Goal: Task Accomplishment & Management: Use online tool/utility

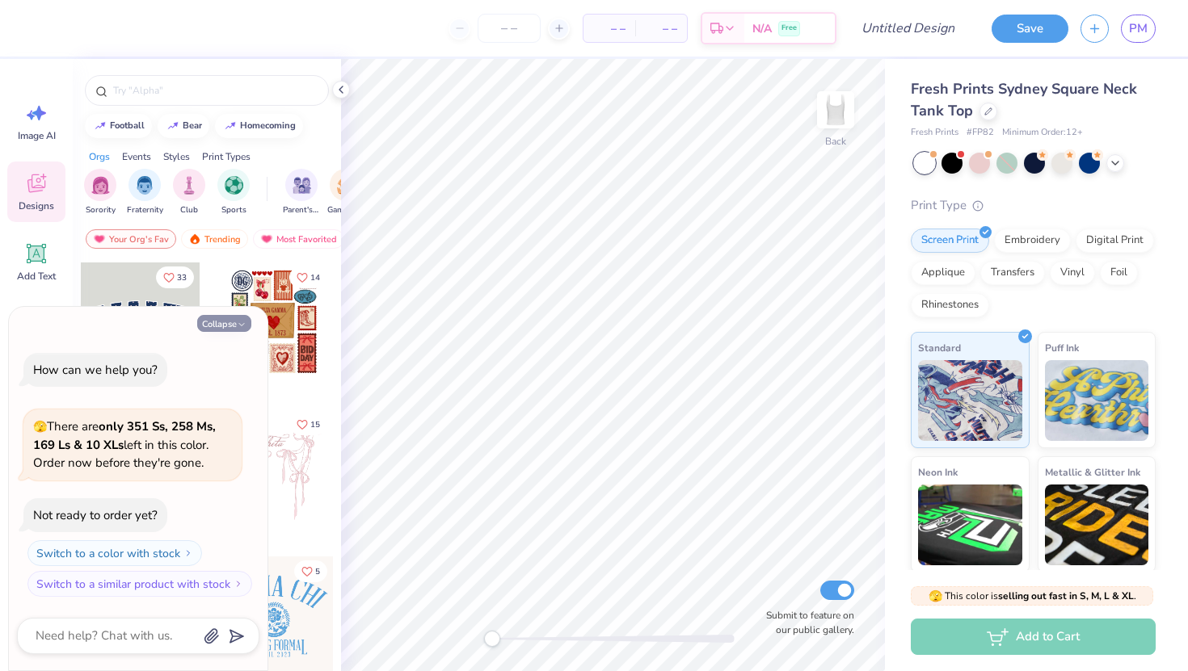
click at [217, 318] on button "Collapse" at bounding box center [224, 323] width 54 height 17
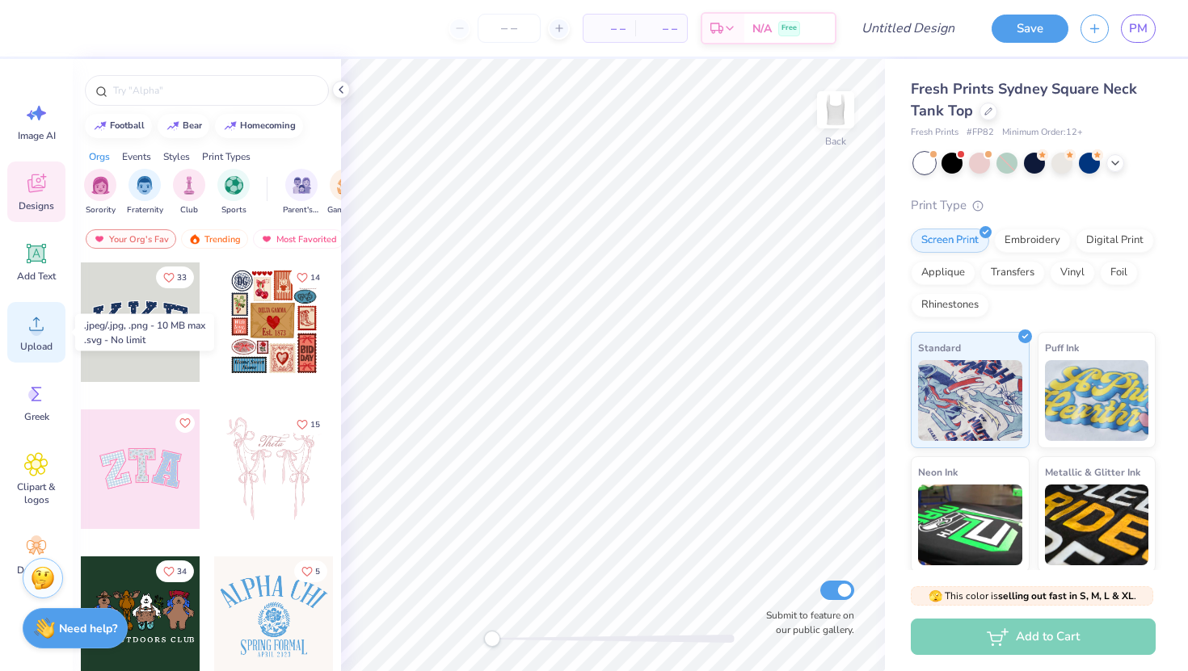
click at [54, 335] on div "Upload" at bounding box center [36, 332] width 58 height 61
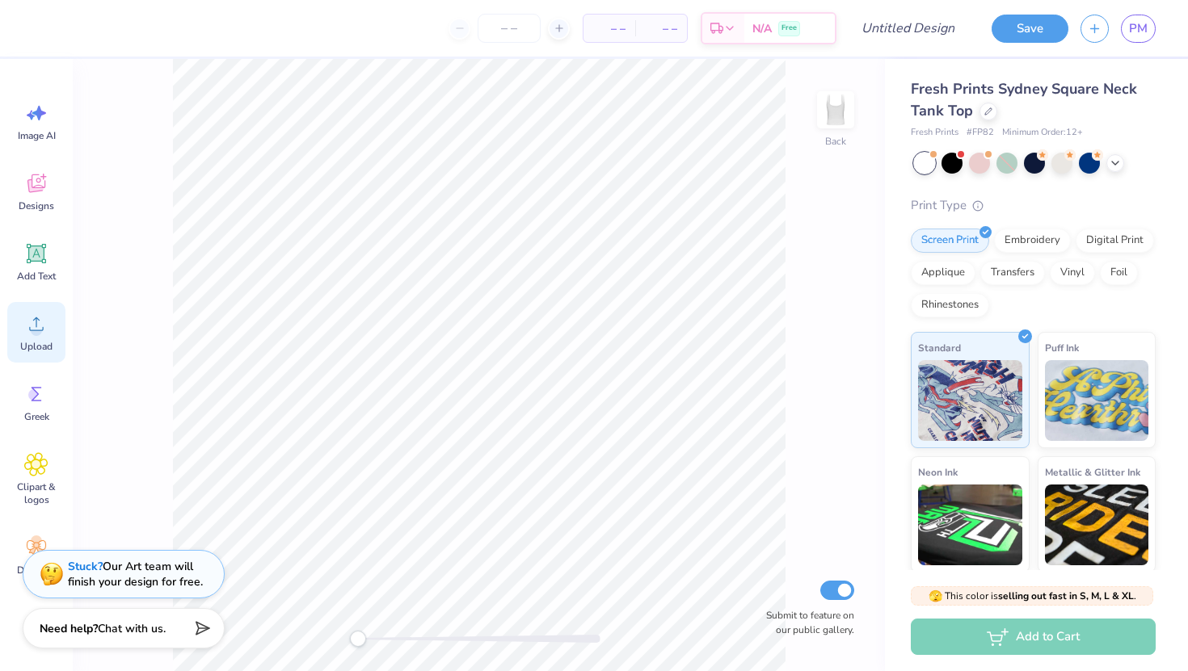
click at [44, 324] on icon at bounding box center [36, 324] width 24 height 24
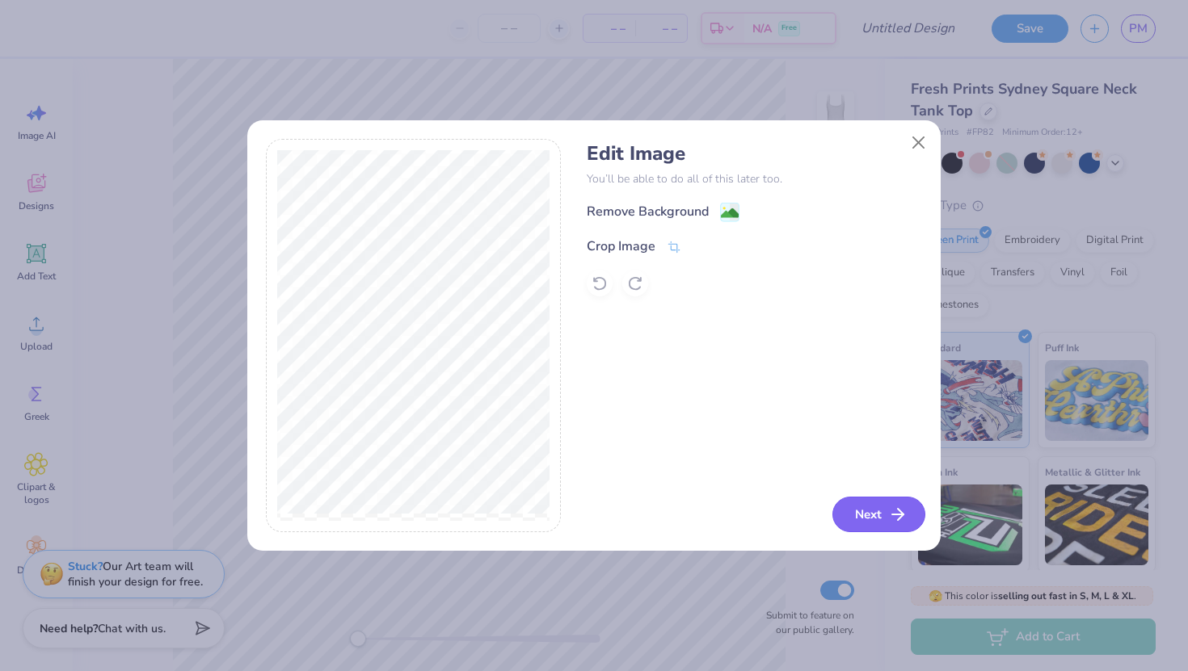
click at [877, 519] on button "Next" at bounding box center [878, 515] width 93 height 36
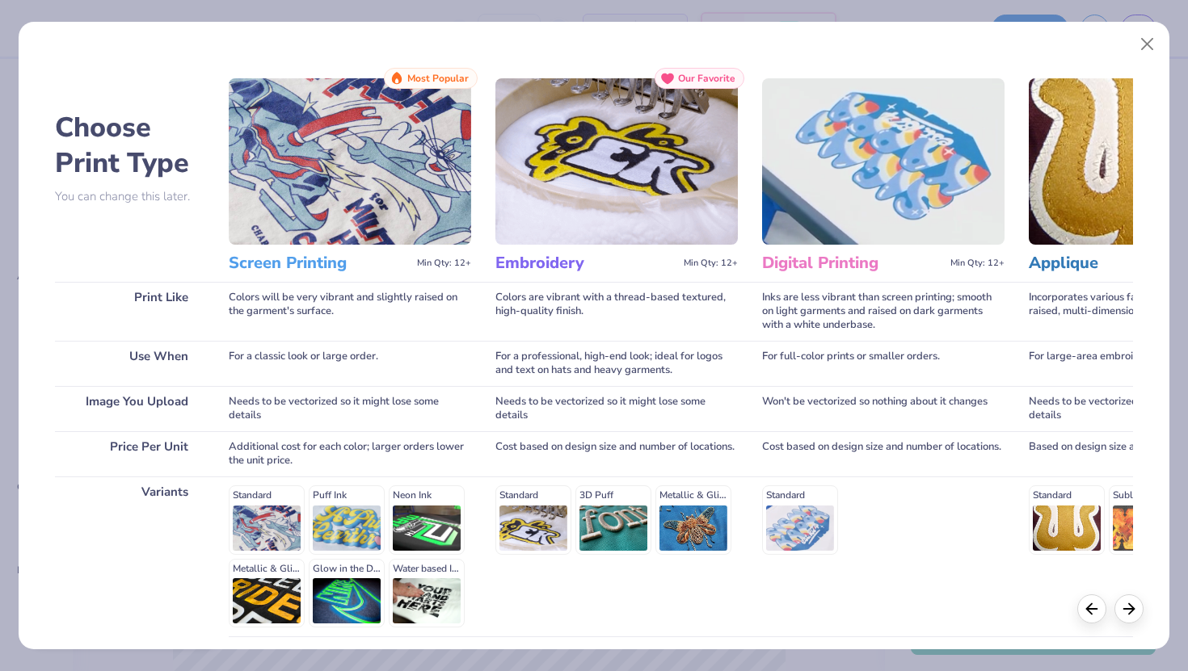
click at [572, 178] on img at bounding box center [616, 161] width 242 height 166
click at [539, 524] on div "Standard 3D Puff Metallic & Glitter" at bounding box center [616, 520] width 242 height 69
click at [269, 539] on div "Standard Puff Ink Neon Ink Metallic & Glitter Ink Glow in the Dark Ink Water ba…" at bounding box center [350, 557] width 242 height 142
click at [1151, 42] on button "Close" at bounding box center [1147, 44] width 31 height 31
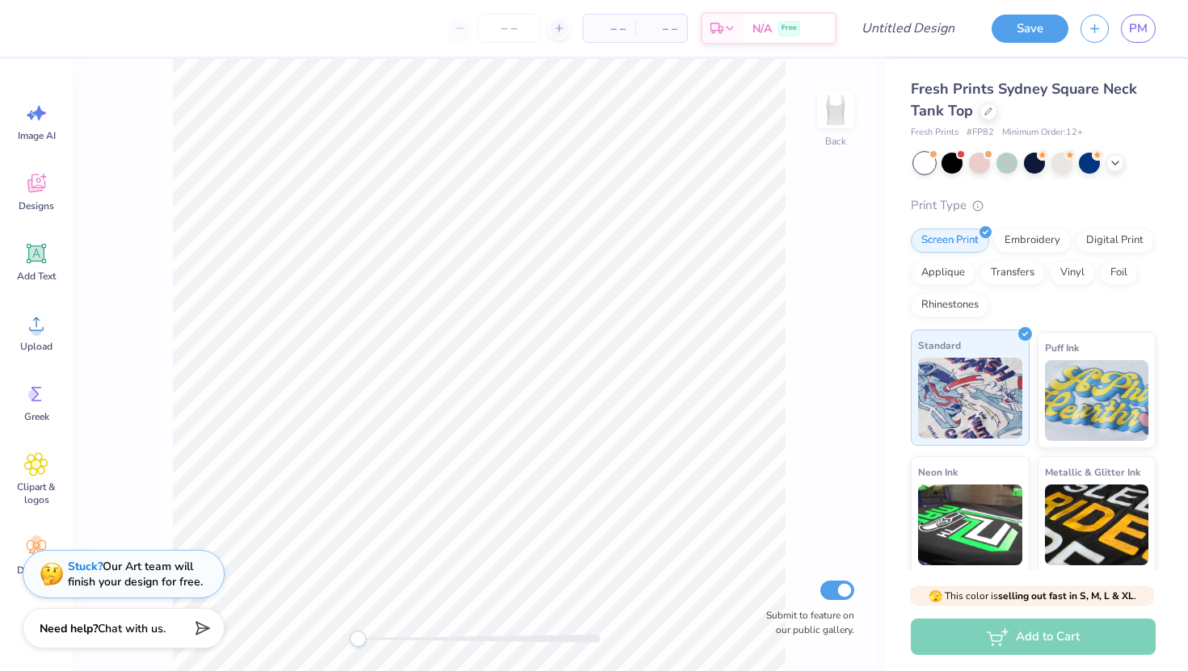
click at [931, 377] on img at bounding box center [970, 398] width 104 height 81
click at [47, 337] on div "Upload" at bounding box center [36, 332] width 58 height 61
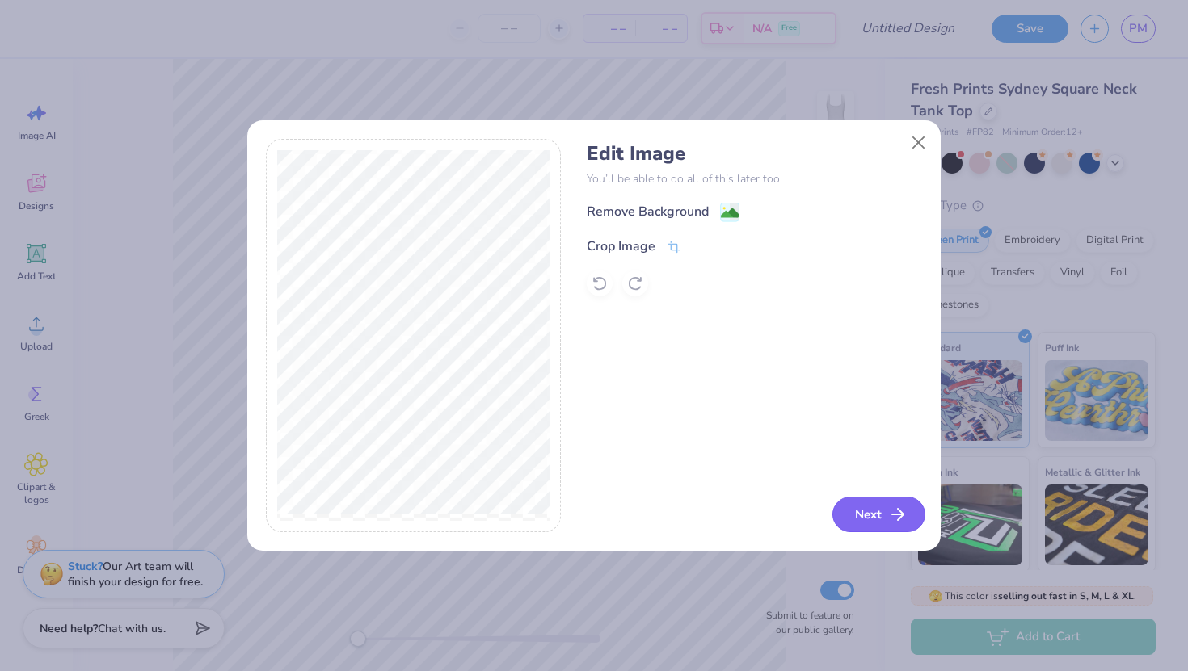
click at [865, 508] on button "Next" at bounding box center [878, 515] width 93 height 36
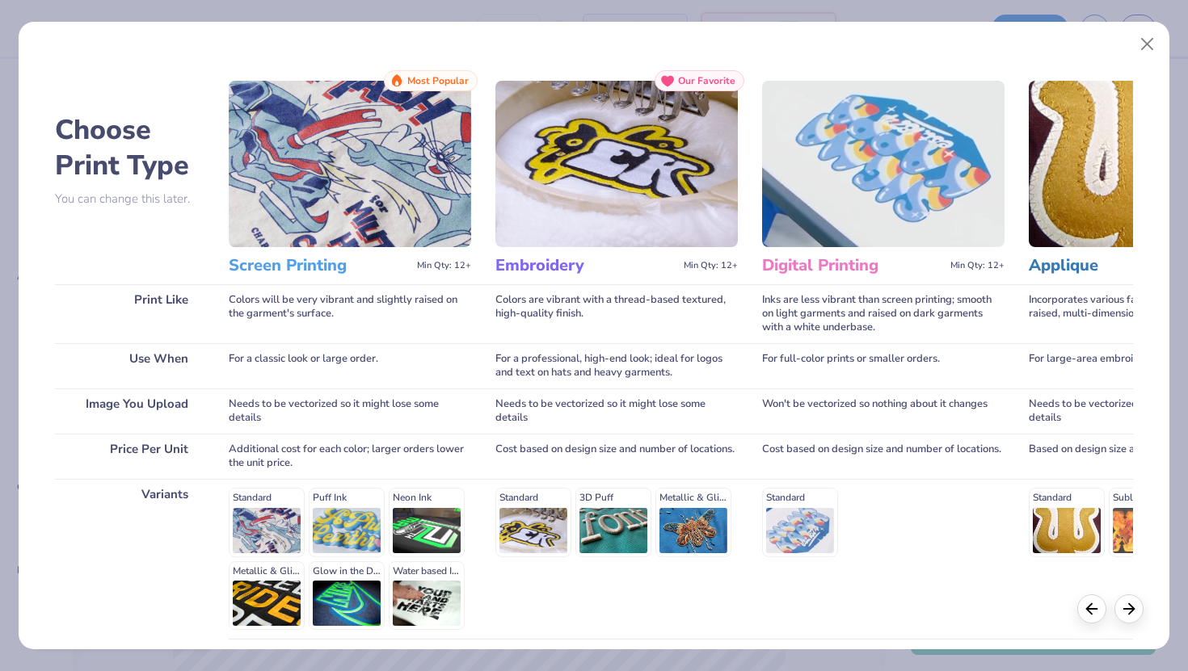
click at [290, 189] on img at bounding box center [350, 164] width 242 height 166
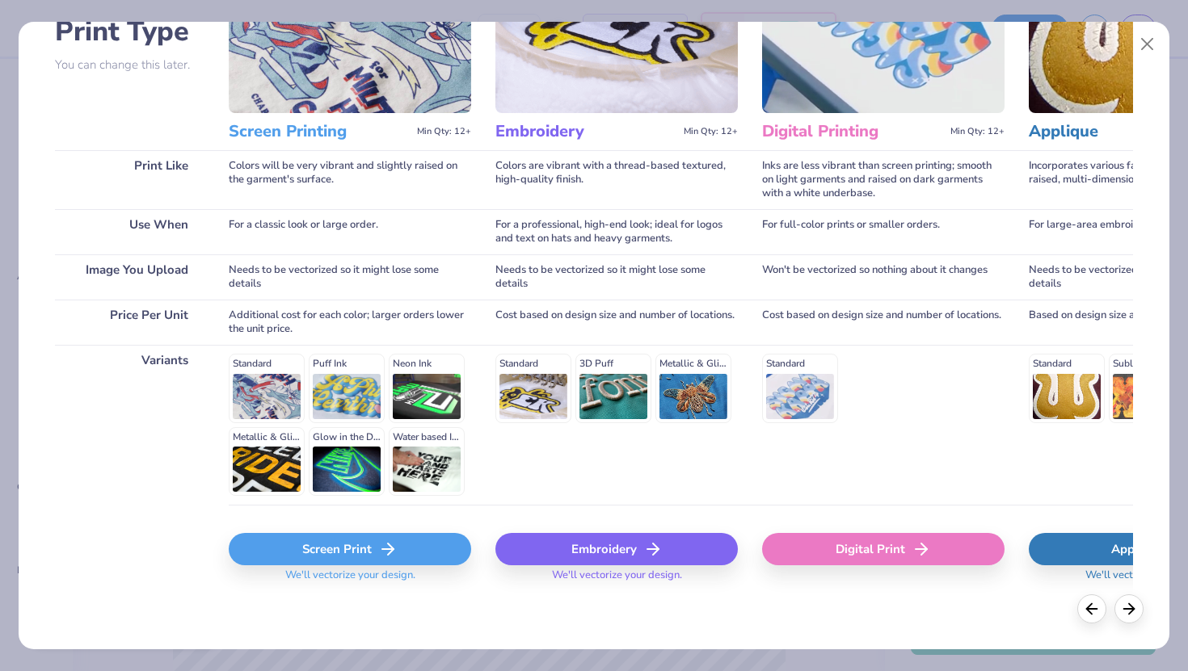
click at [558, 537] on div "Embroidery" at bounding box center [616, 549] width 242 height 32
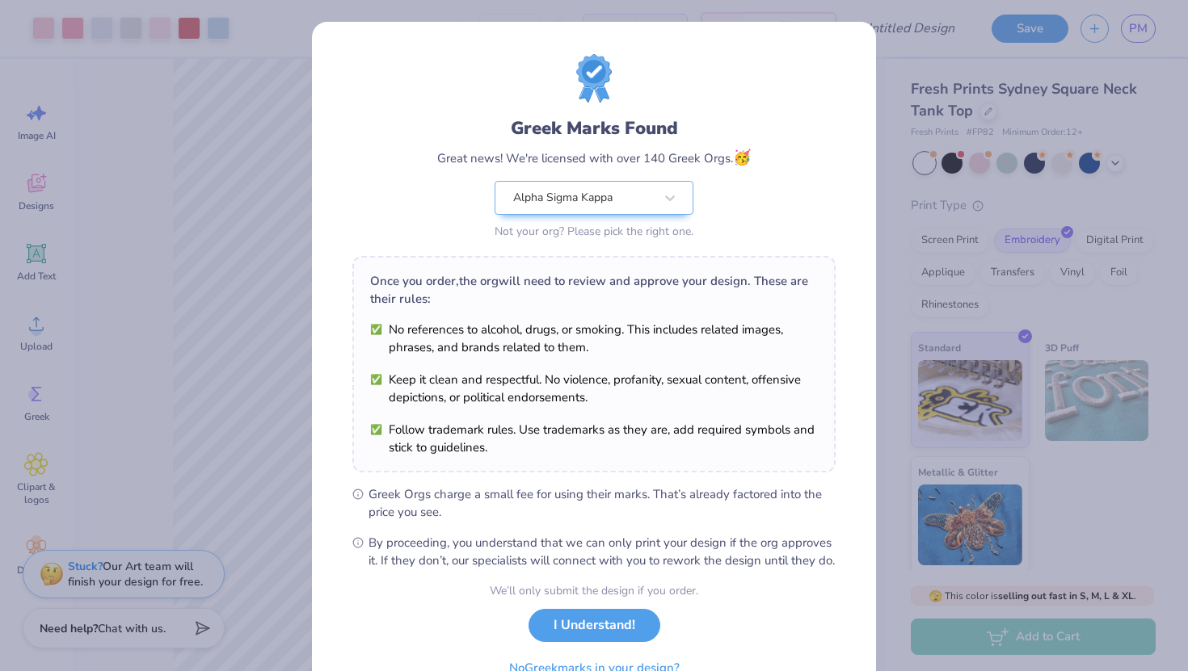
click at [524, 346] on body "Art colors – – Per Item – – Total Est. Delivery N/A Free Design Title Save PM I…" at bounding box center [594, 335] width 1188 height 671
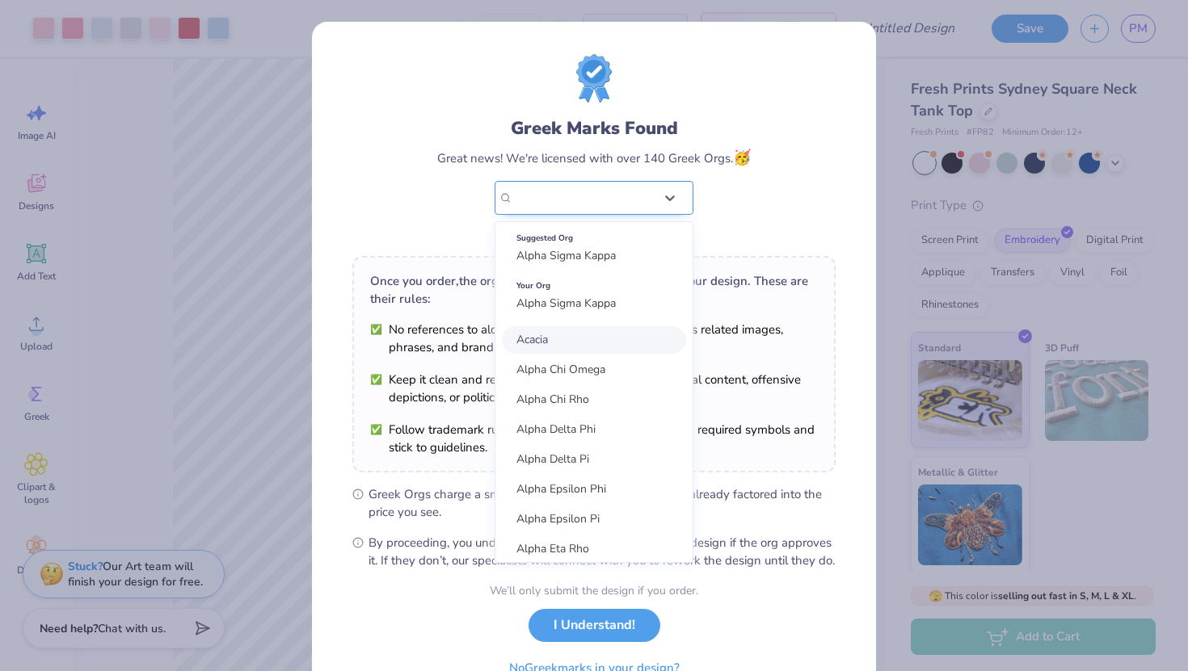
click at [608, 206] on div "Alpha Sigma Kappa" at bounding box center [583, 198] width 144 height 32
click at [595, 262] on span "Alpha Sigma Kappa" at bounding box center [565, 255] width 99 height 15
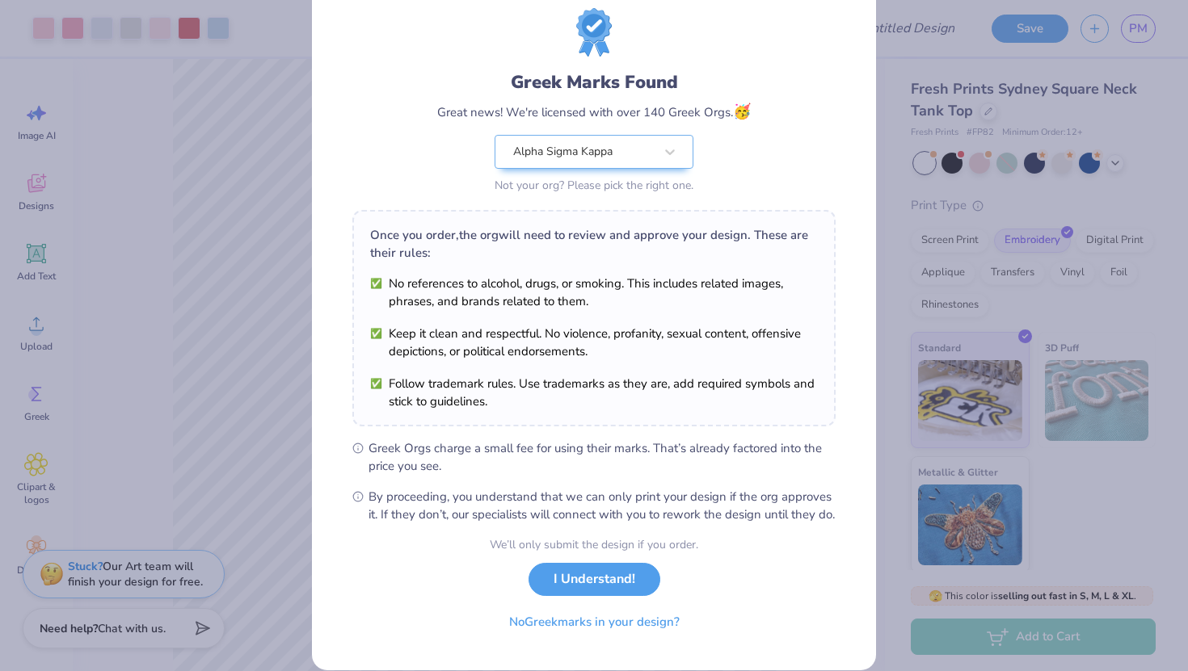
scroll to position [57, 0]
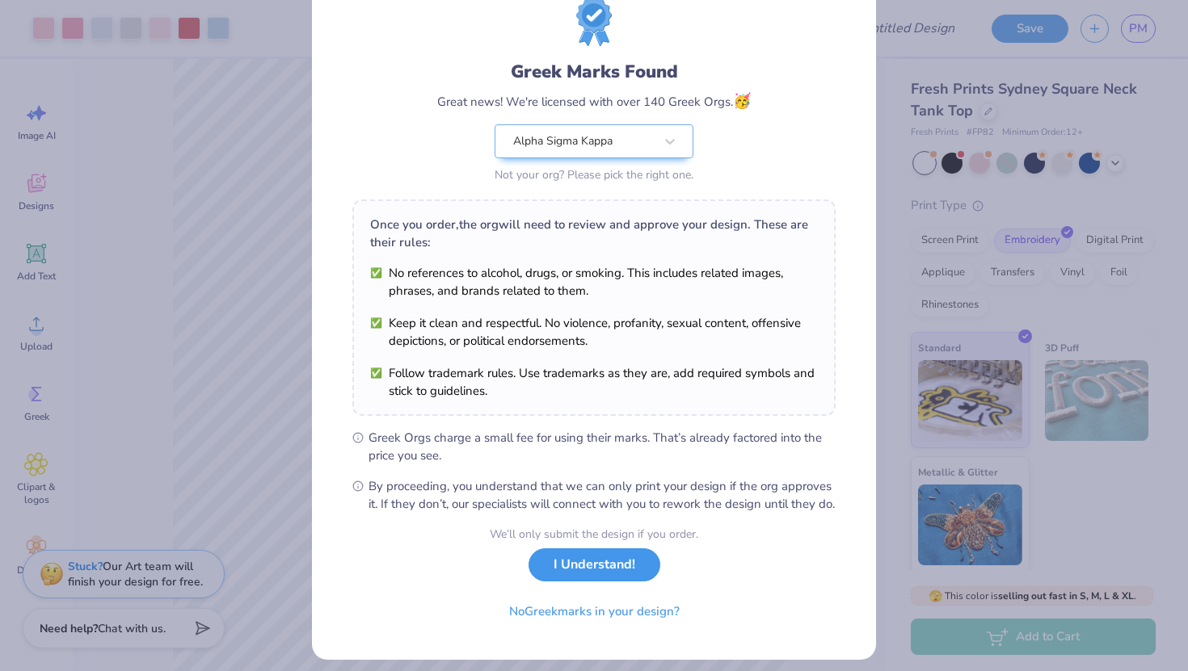
click at [586, 582] on button "I Understand!" at bounding box center [594, 565] width 132 height 33
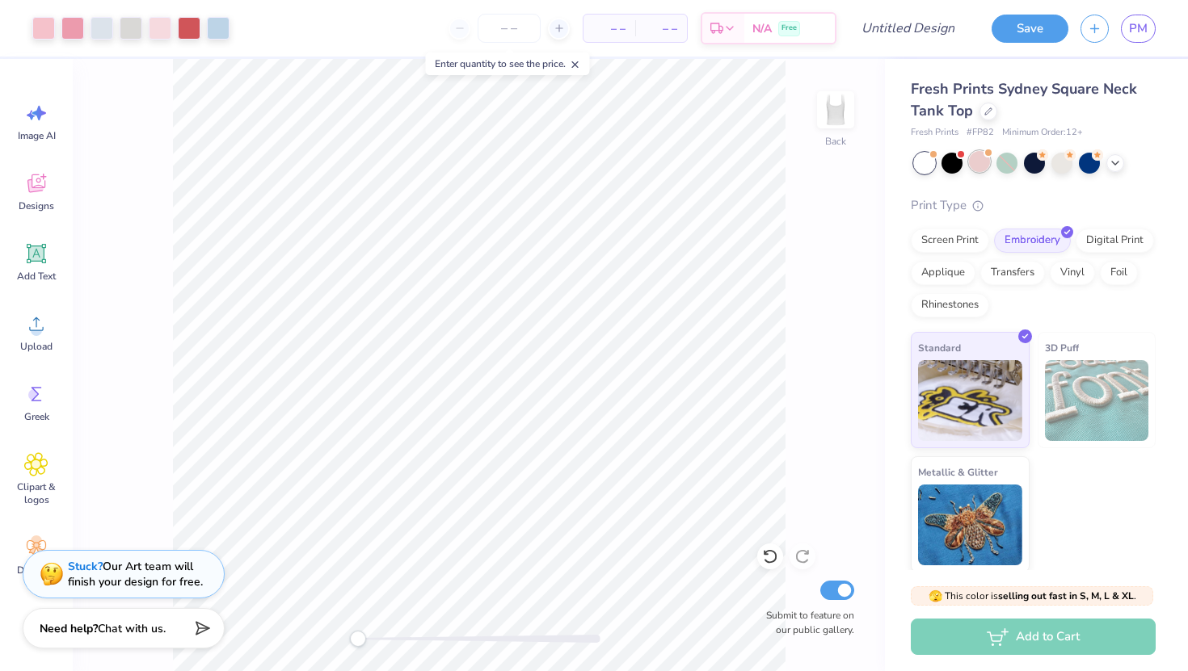
click at [981, 167] on div at bounding box center [979, 161] width 21 height 21
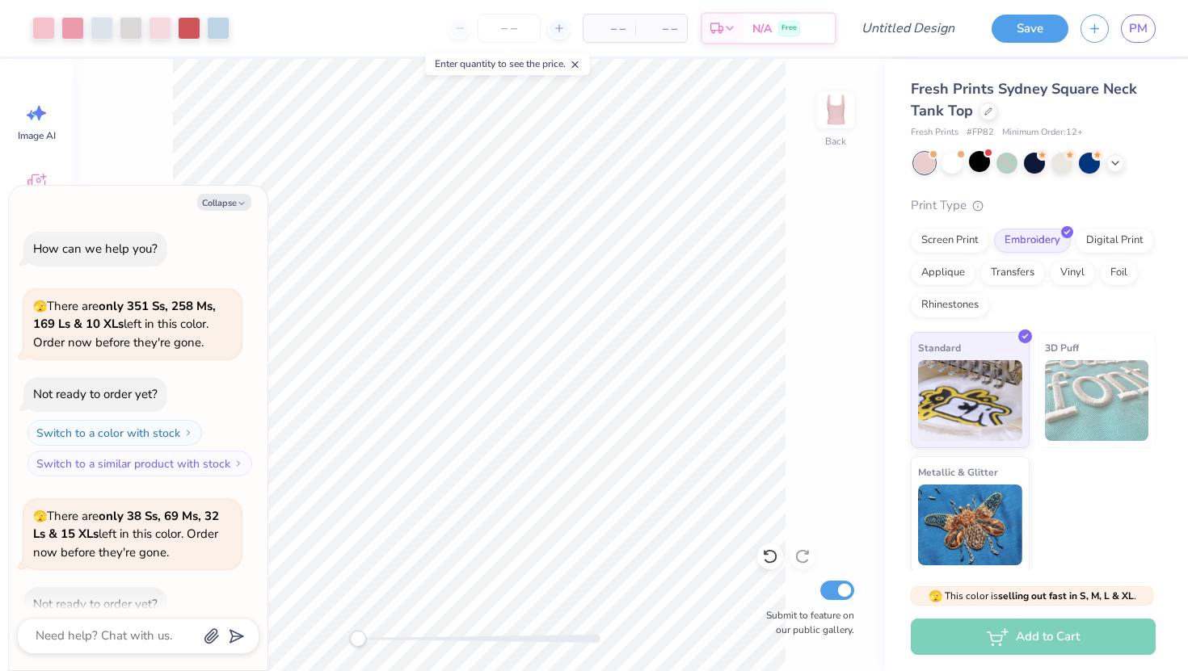
scroll to position [89, 0]
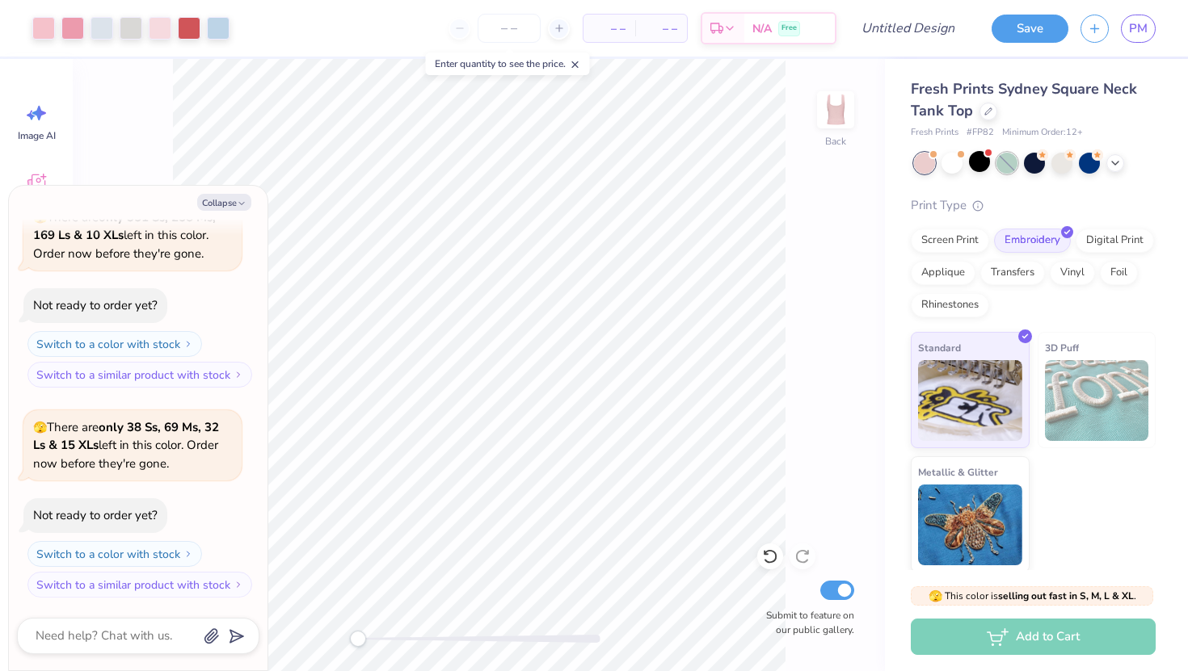
click at [1000, 162] on div at bounding box center [1006, 163] width 21 height 21
click at [1018, 163] on div at bounding box center [1035, 163] width 242 height 21
click at [1025, 163] on div at bounding box center [1034, 161] width 21 height 21
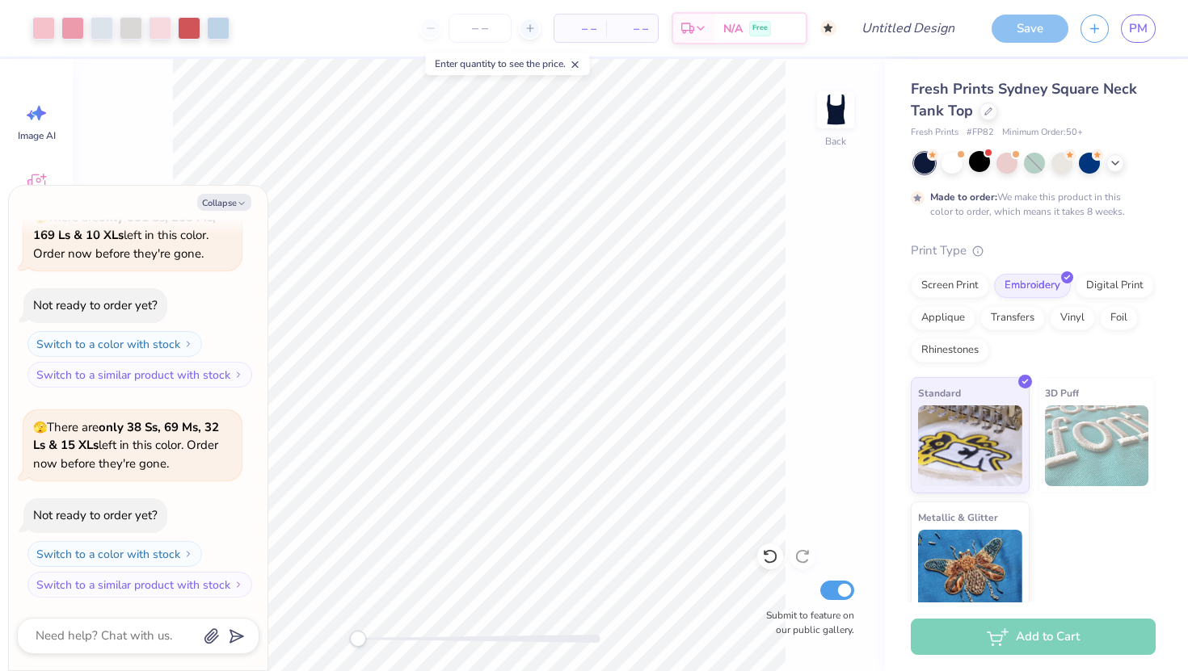
scroll to position [223, 0]
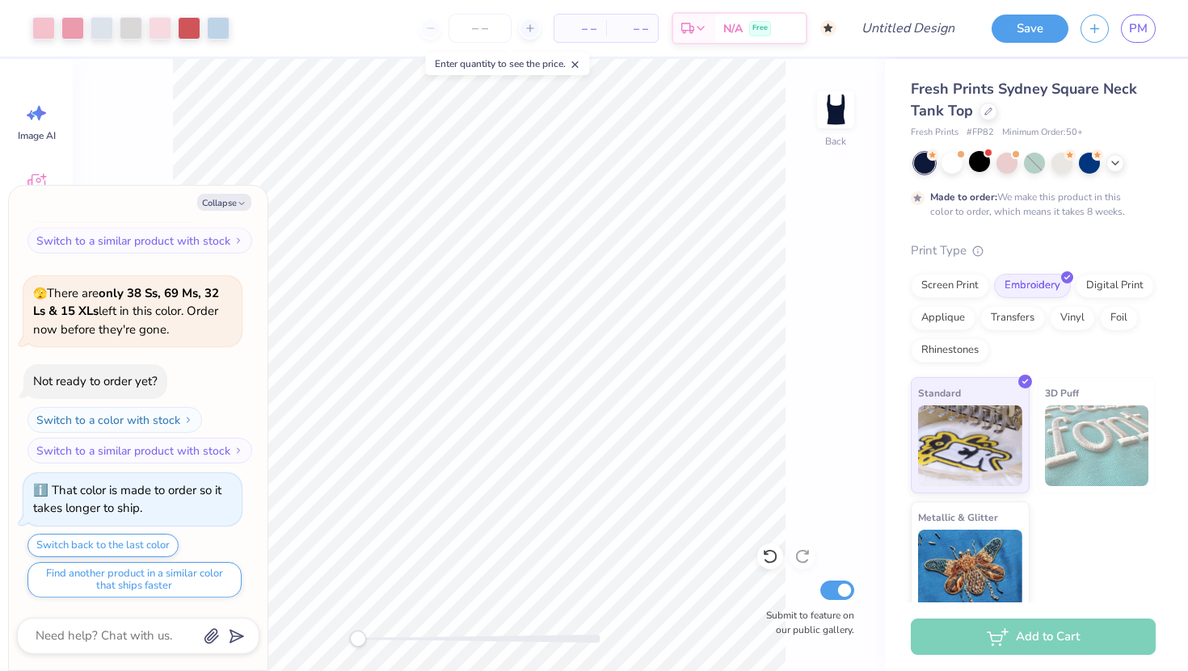
click at [960, 175] on div "Made to order: We make this product in this color to order, which means it take…" at bounding box center [1033, 186] width 245 height 66
click at [953, 170] on div at bounding box center [951, 161] width 21 height 21
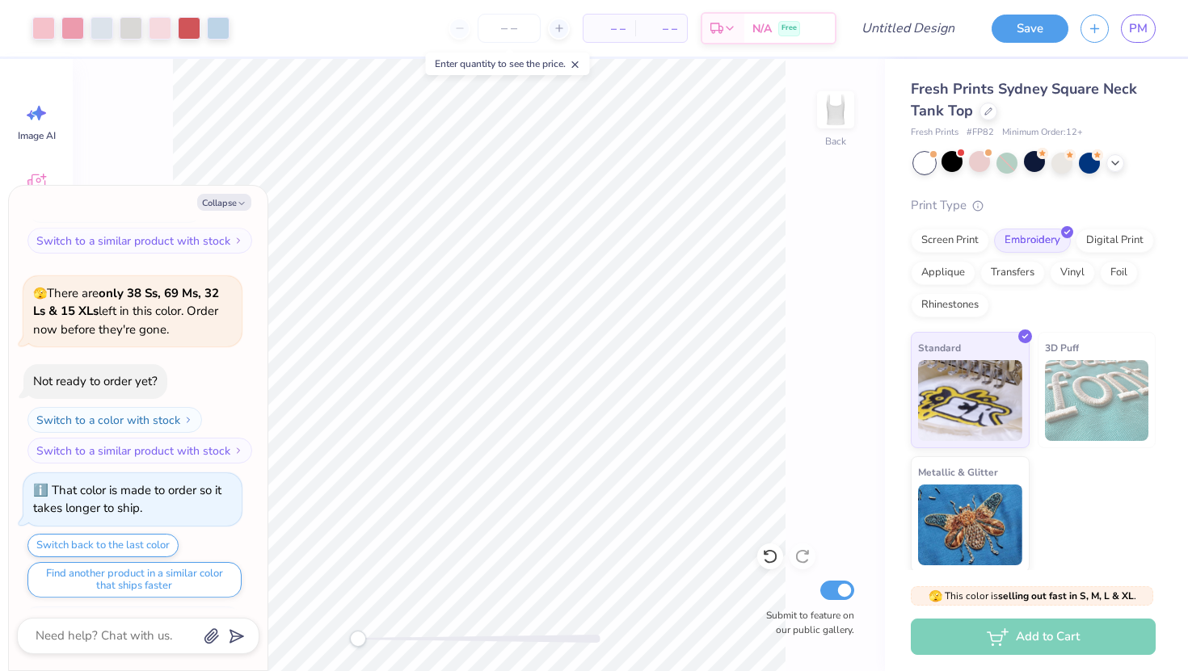
scroll to position [514, 0]
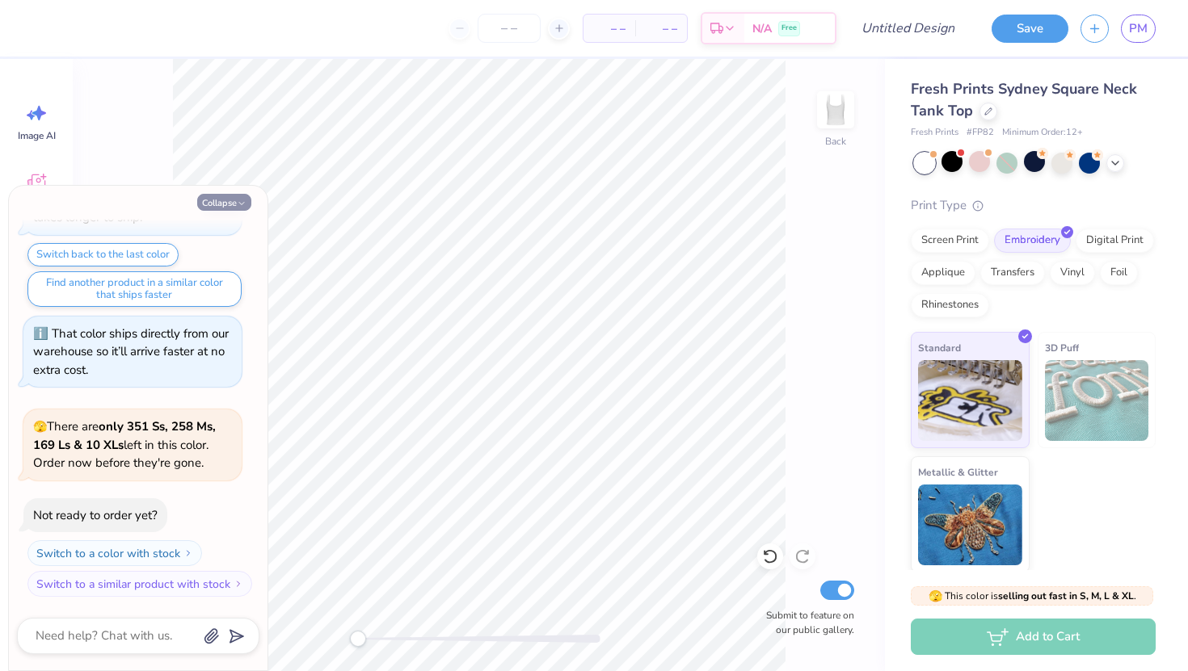
click at [237, 201] on icon "button" at bounding box center [242, 204] width 10 height 10
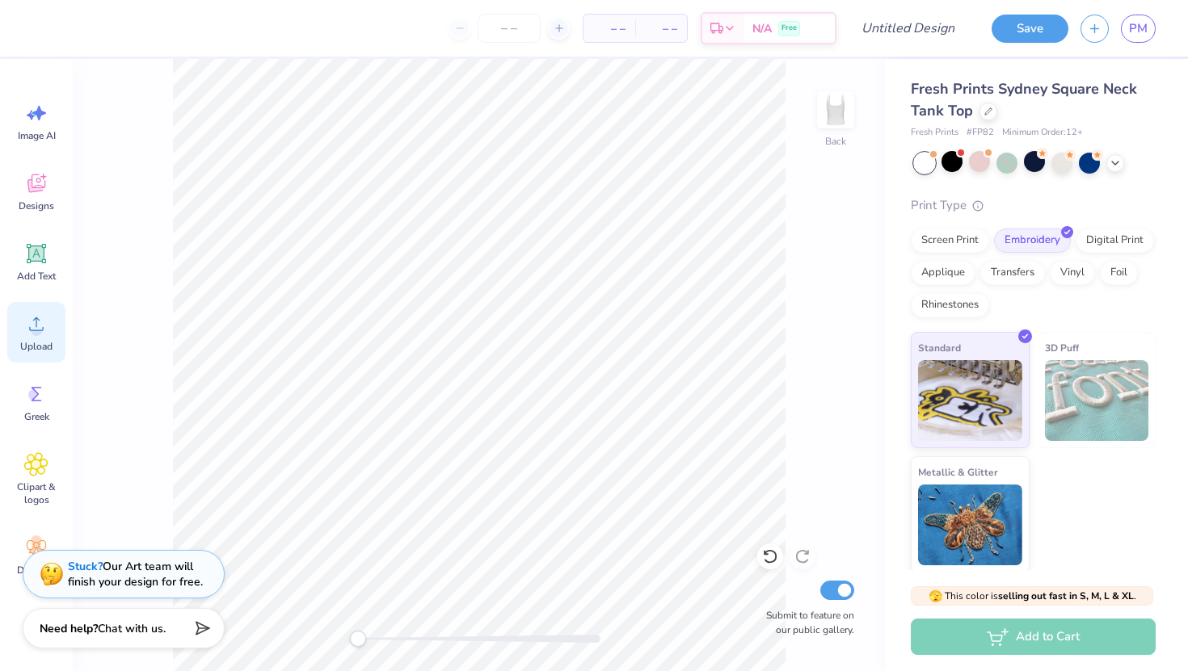
click at [43, 326] on icon at bounding box center [36, 324] width 24 height 24
click at [41, 329] on circle at bounding box center [36, 330] width 11 height 11
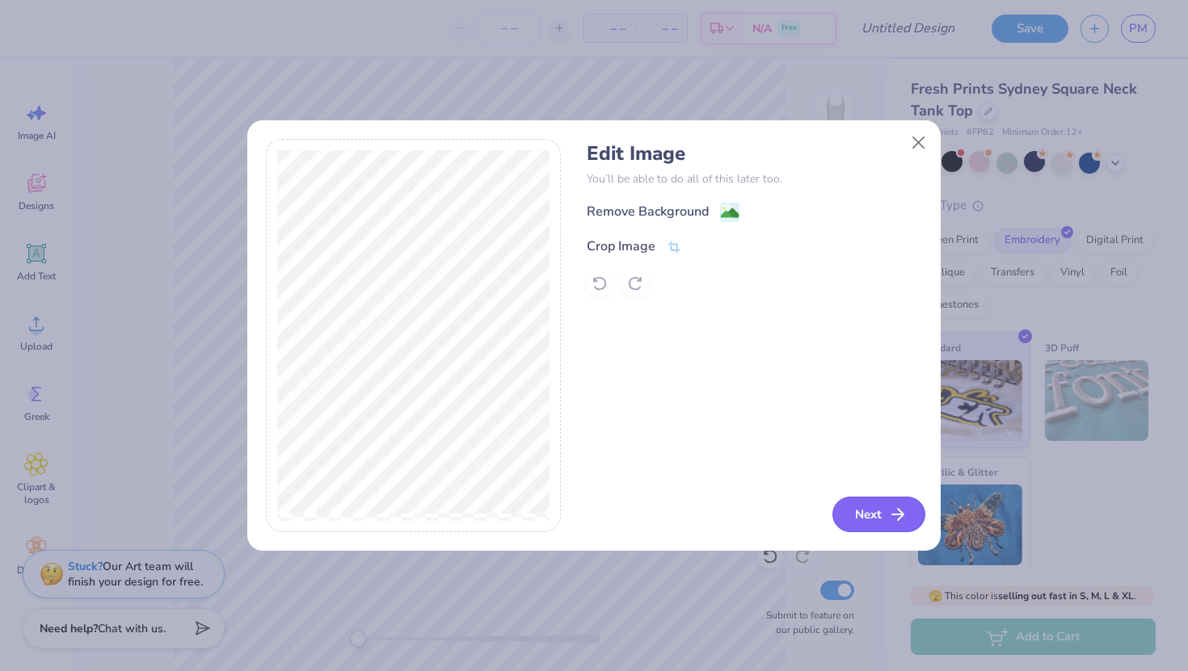
click at [882, 501] on button "Next" at bounding box center [878, 515] width 93 height 36
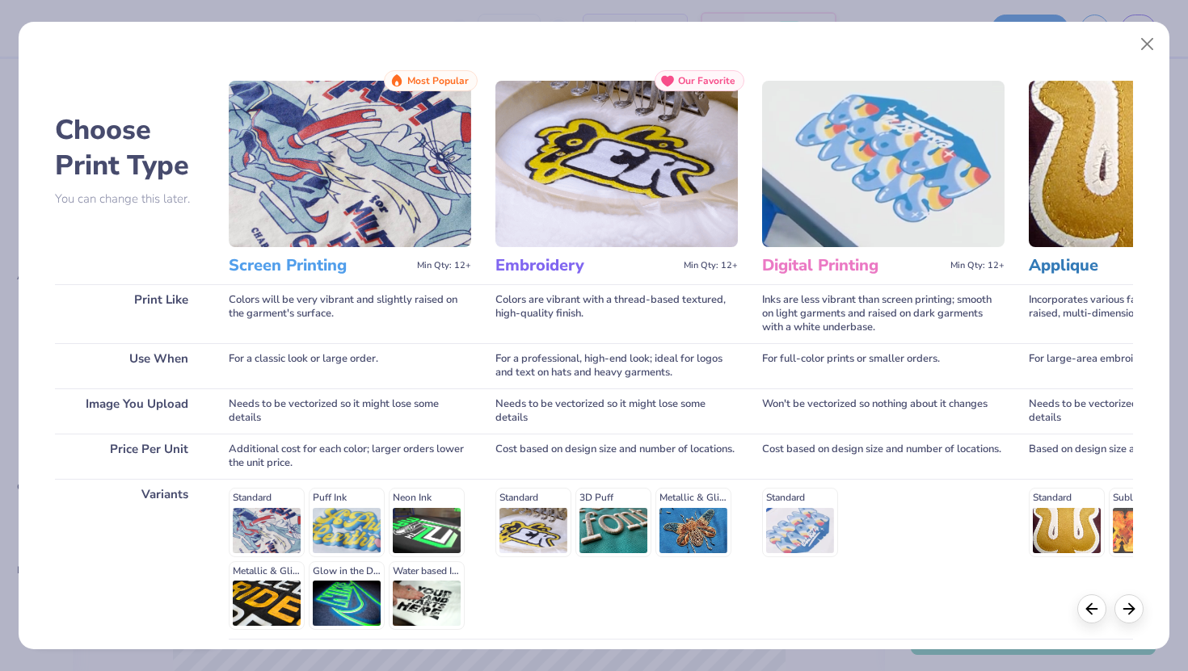
click at [271, 520] on div "Standard Puff Ink Neon Ink Metallic & Glitter Ink Glow in the Dark Ink Water ba…" at bounding box center [350, 559] width 242 height 142
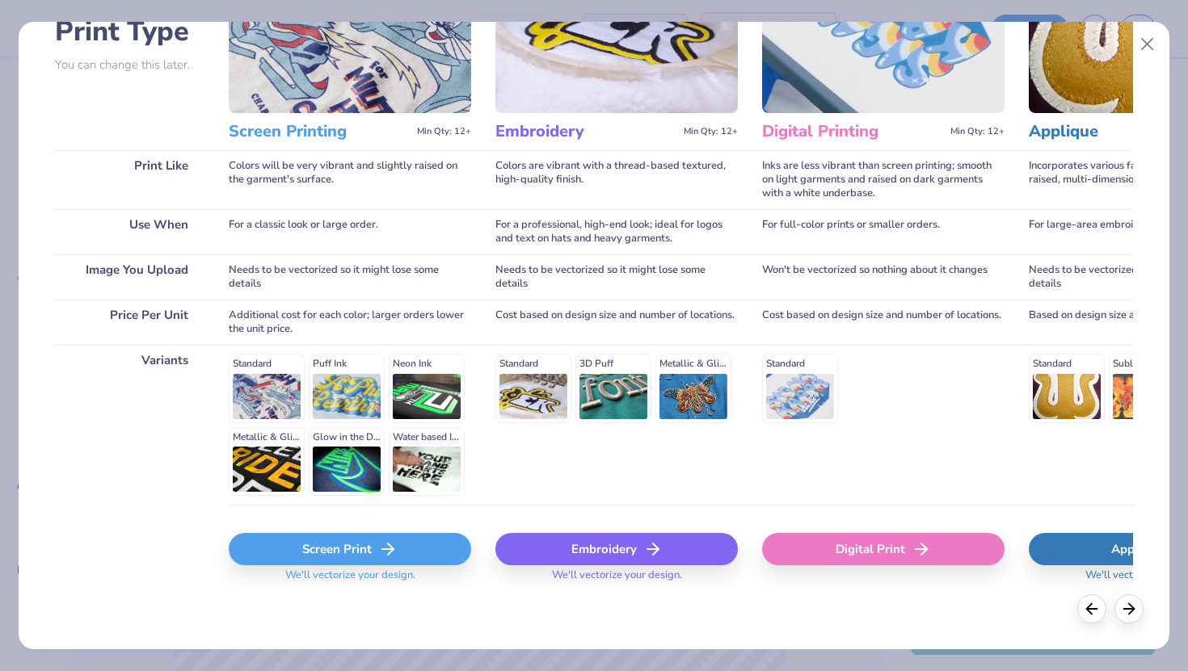
click at [316, 553] on div "Screen Print" at bounding box center [350, 549] width 242 height 32
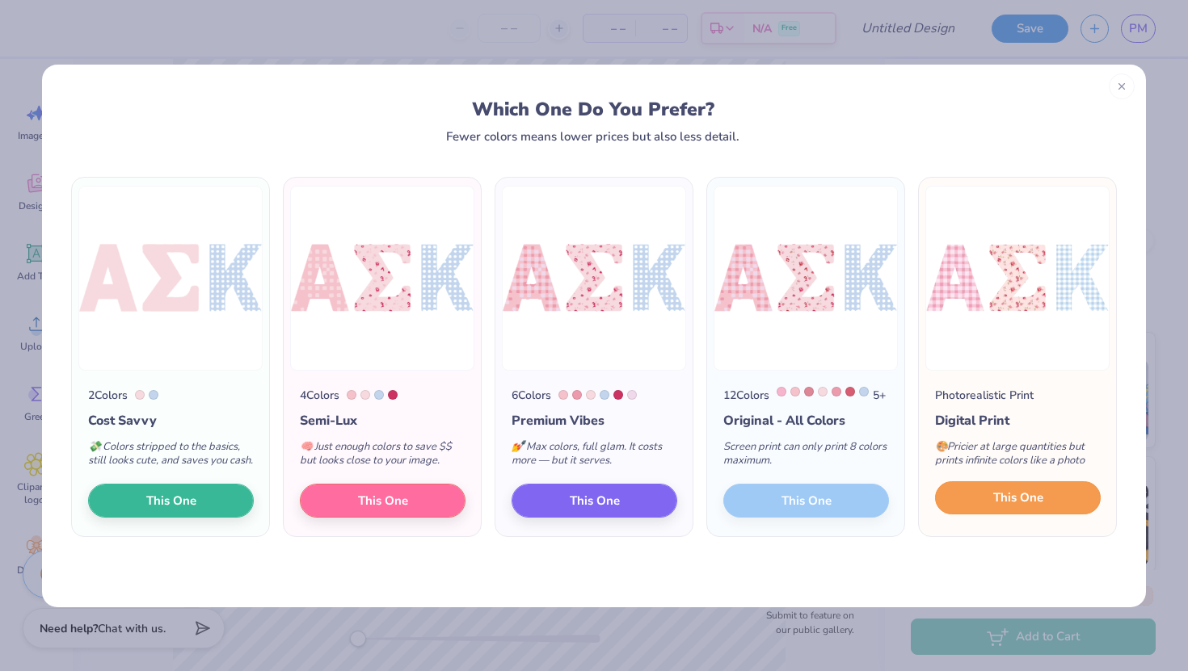
click at [980, 506] on button "This One" at bounding box center [1018, 499] width 166 height 34
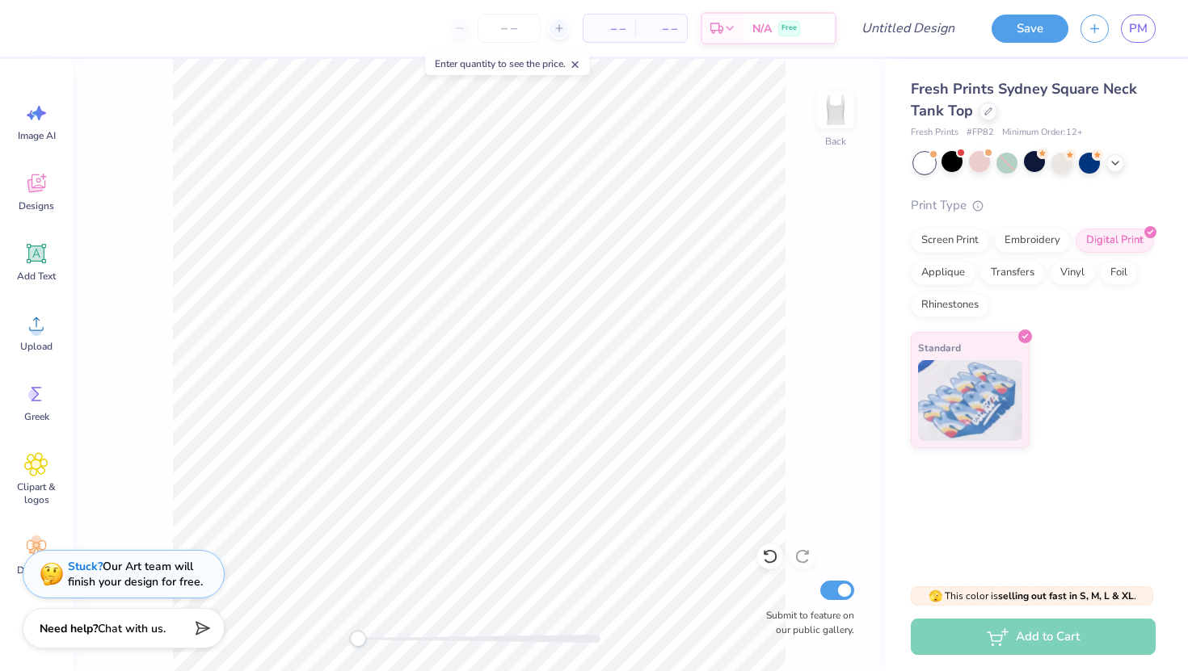
click at [1125, 155] on div at bounding box center [1035, 163] width 242 height 21
click at [1117, 157] on icon at bounding box center [1115, 161] width 13 height 13
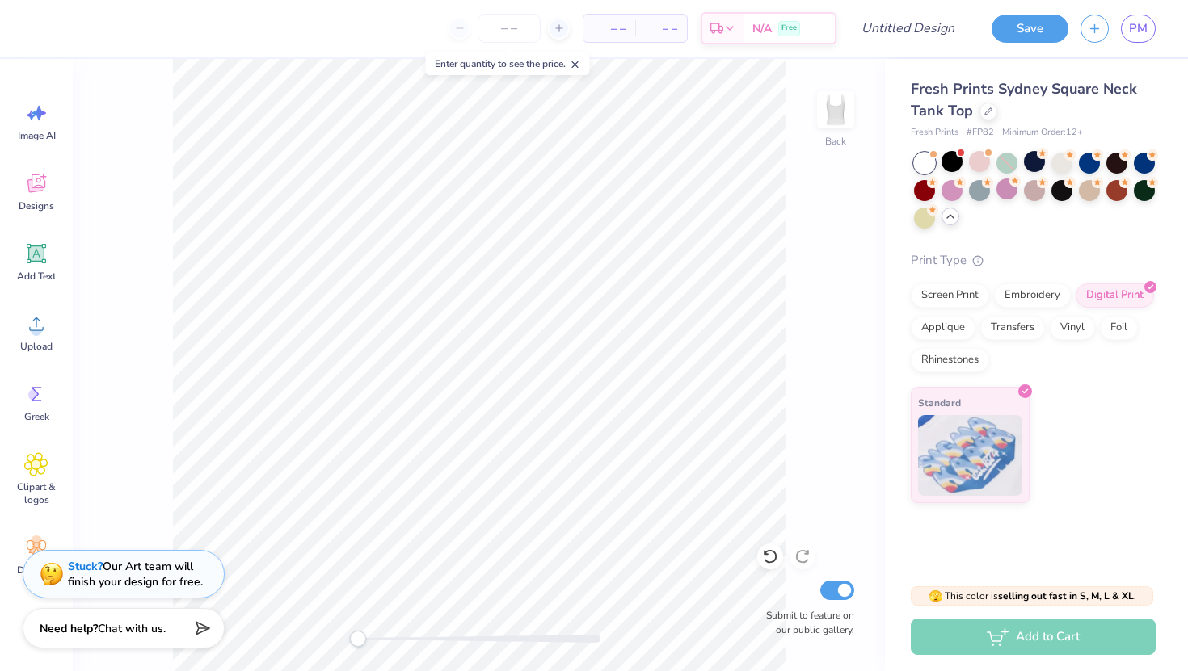
click at [996, 199] on div at bounding box center [1006, 189] width 21 height 21
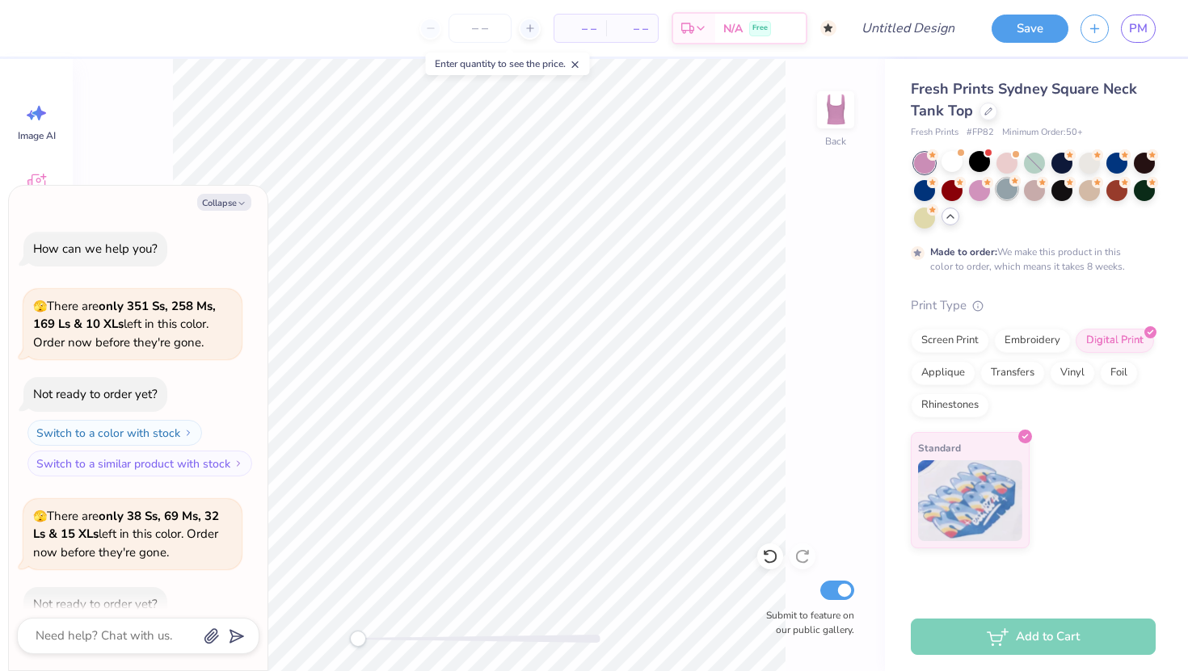
scroll to position [648, 0]
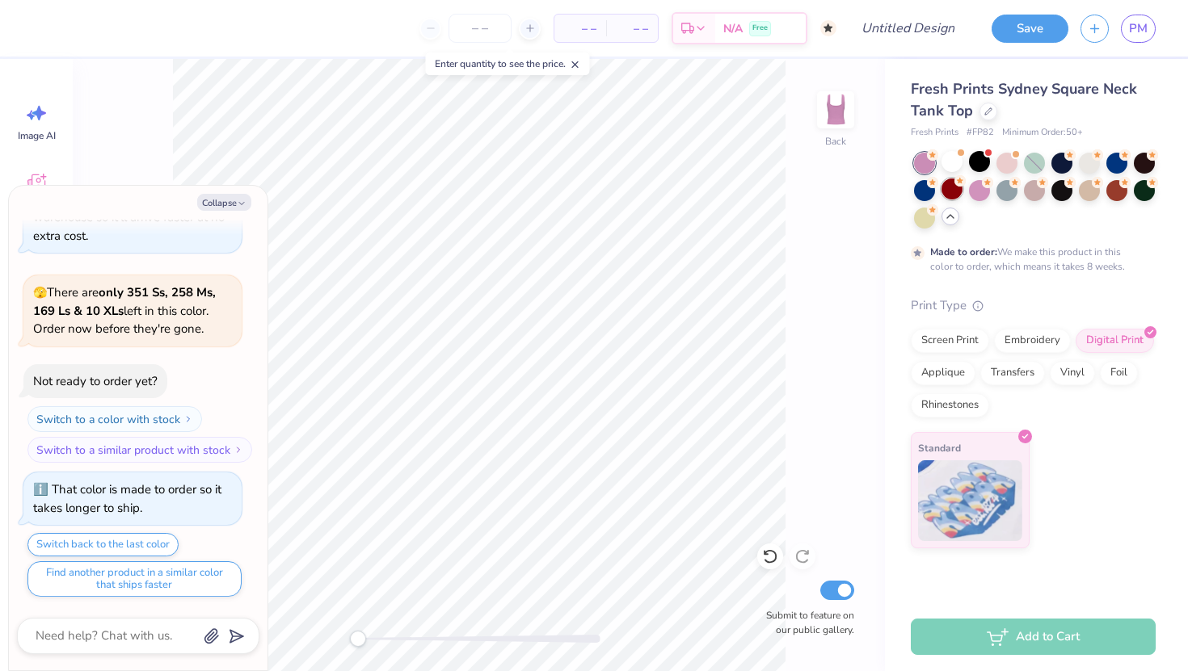
click at [949, 194] on div at bounding box center [951, 189] width 21 height 21
click at [975, 195] on div at bounding box center [979, 189] width 21 height 21
click at [999, 199] on div at bounding box center [1006, 189] width 21 height 21
click at [1028, 196] on div at bounding box center [1034, 189] width 21 height 21
click at [951, 187] on div at bounding box center [951, 189] width 21 height 21
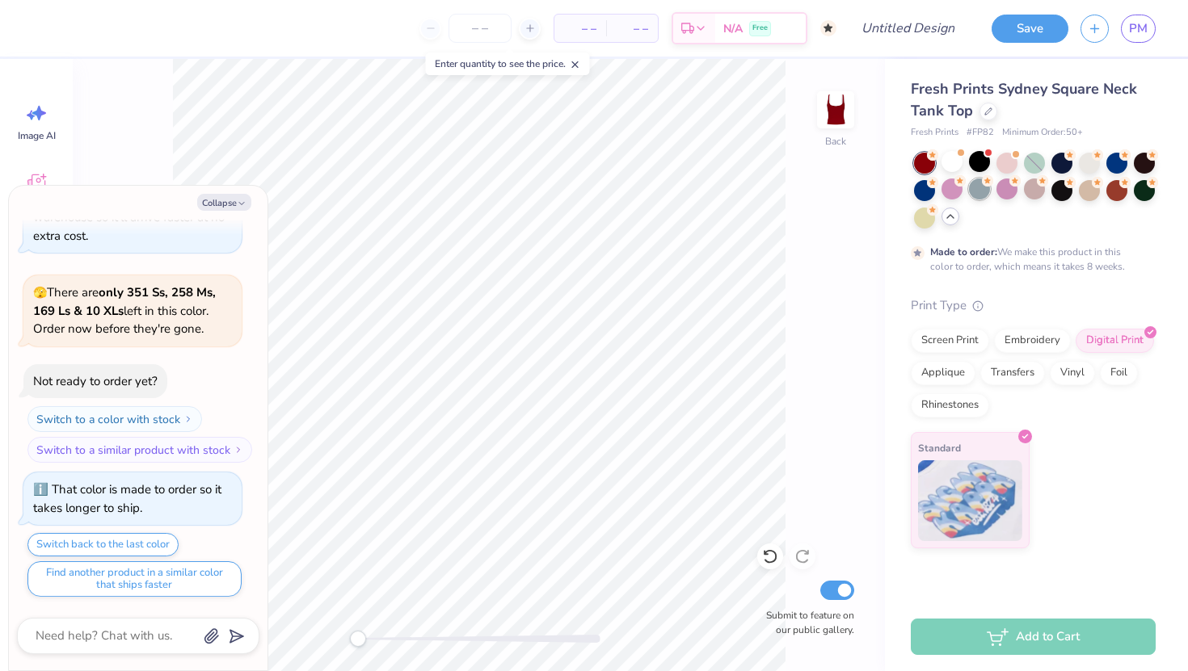
click at [976, 187] on div at bounding box center [979, 189] width 21 height 21
click at [1037, 192] on div at bounding box center [1034, 189] width 21 height 21
click at [996, 195] on div at bounding box center [1006, 189] width 21 height 21
click at [200, 200] on button "Collapse" at bounding box center [224, 202] width 54 height 17
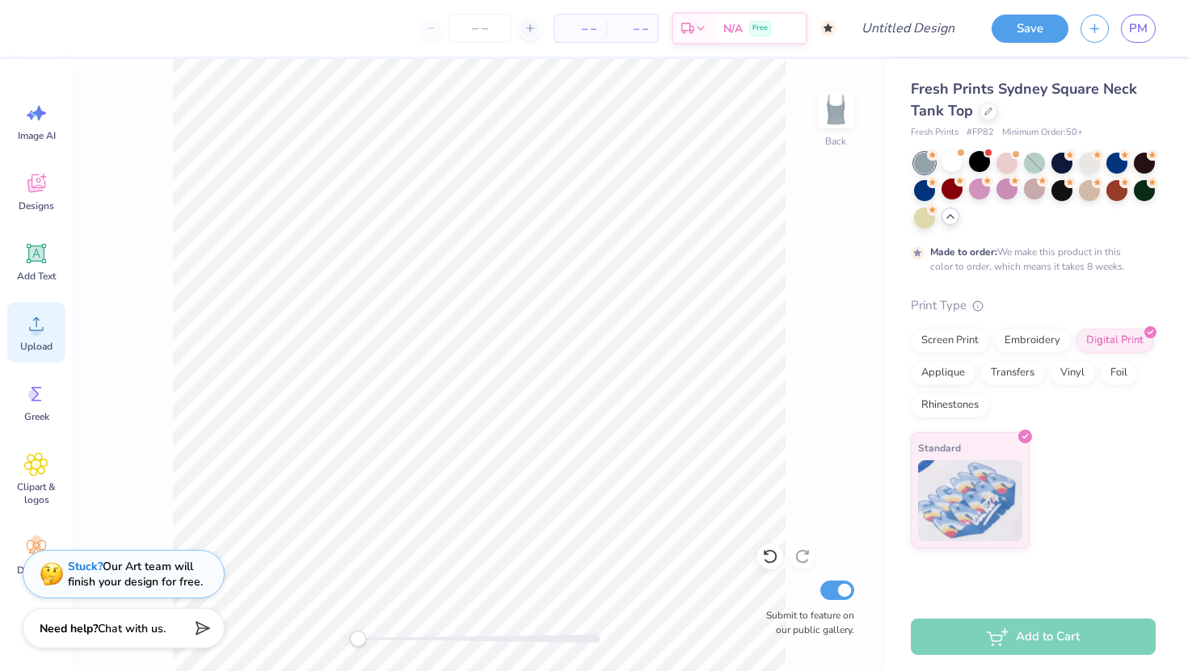
click at [32, 340] on span "Upload" at bounding box center [36, 346] width 32 height 13
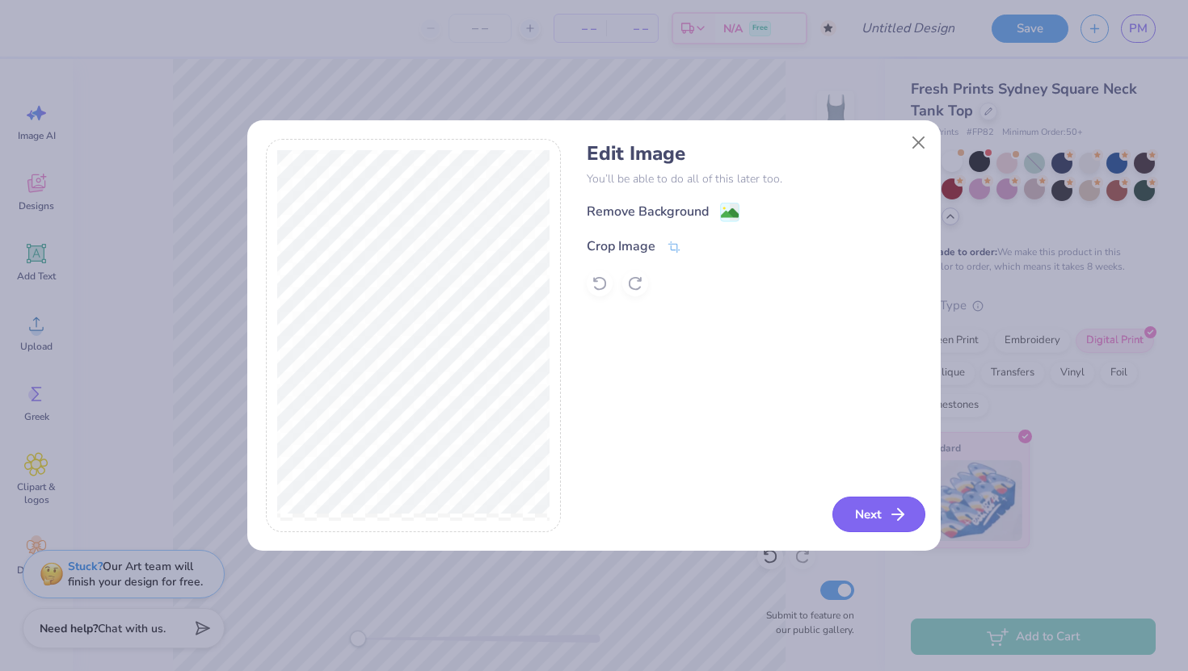
click at [860, 507] on button "Next" at bounding box center [878, 515] width 93 height 36
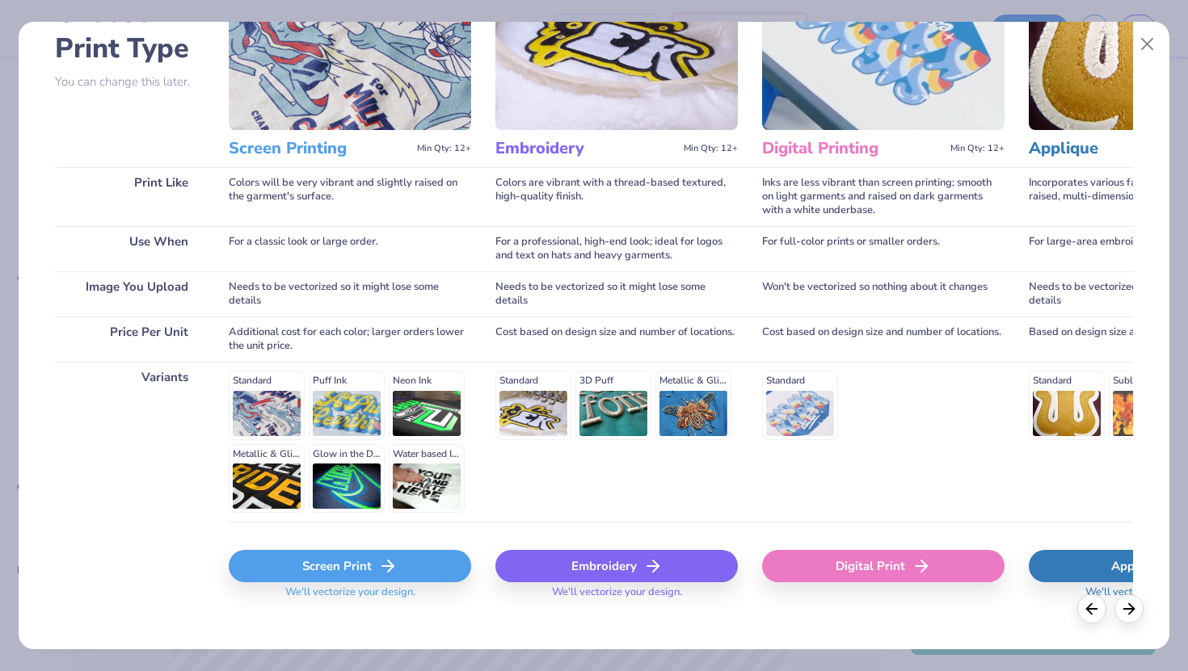
scroll to position [134, 0]
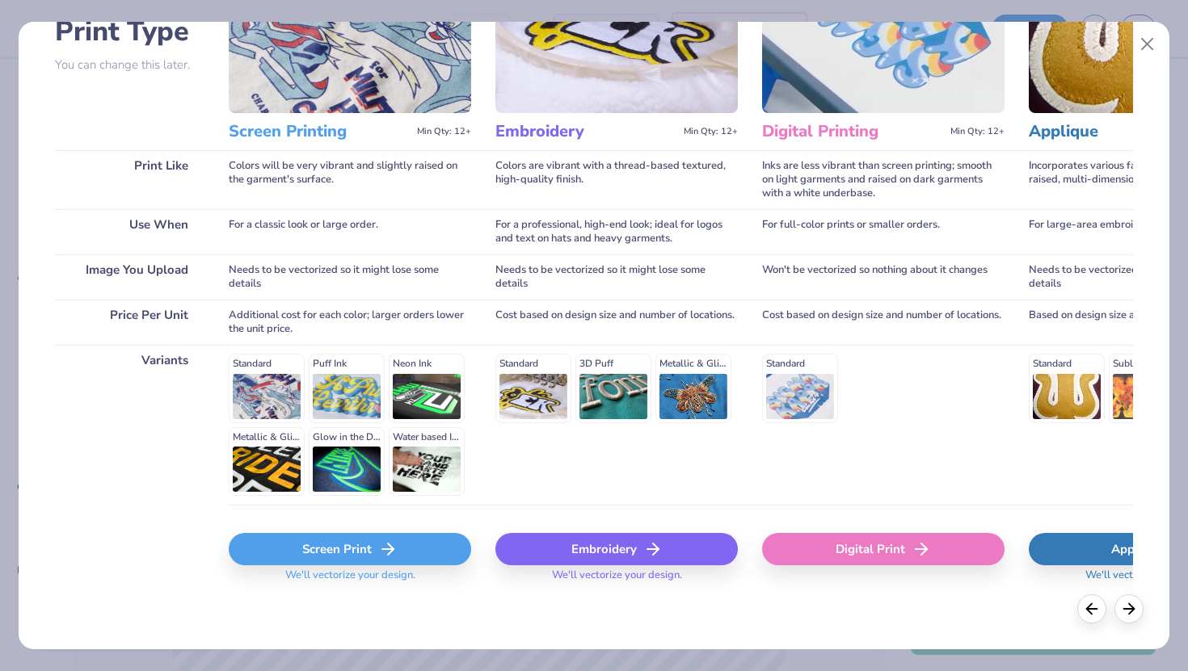
click at [319, 562] on div "Screen Print" at bounding box center [350, 549] width 242 height 32
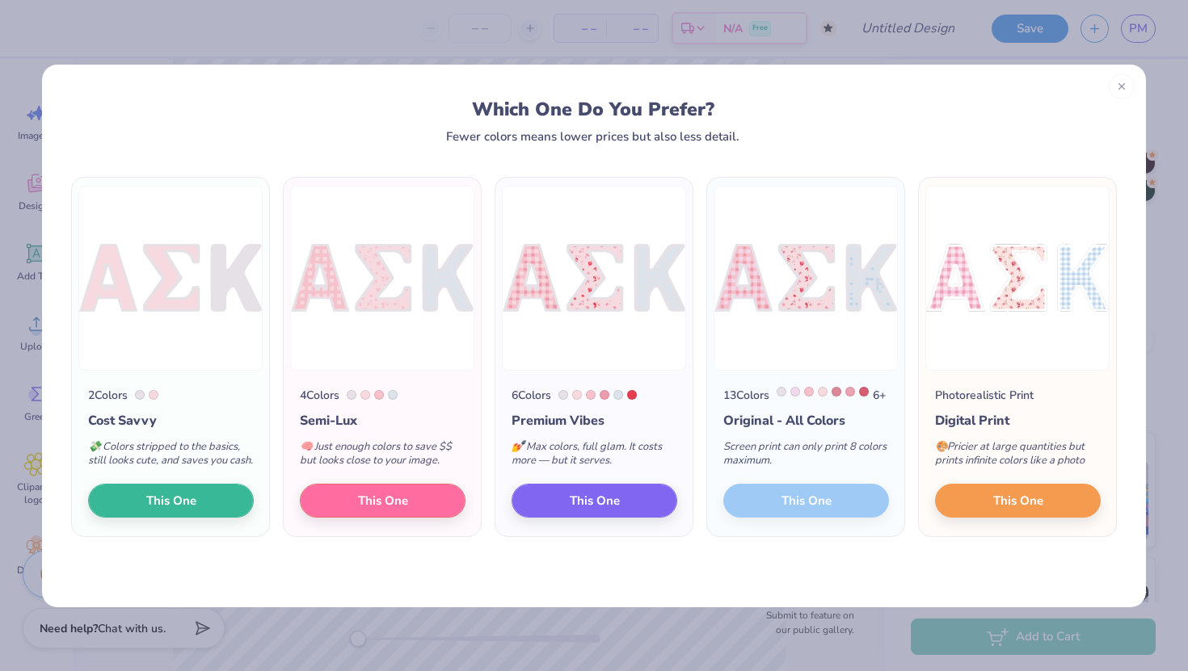
click at [1039, 534] on div "Photorealistic Print Digital Print 🎨 Pricier at large quantities but prints inf…" at bounding box center [1017, 454] width 197 height 166
click at [1021, 507] on span "This One" at bounding box center [1018, 498] width 50 height 19
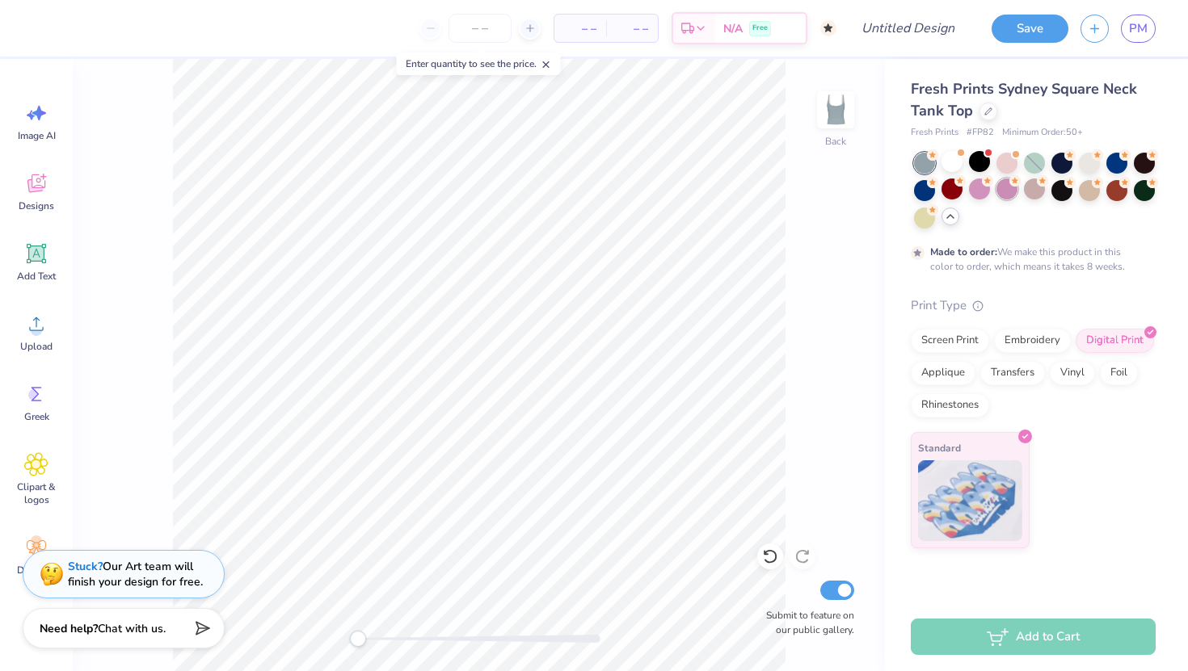
click at [1008, 189] on div at bounding box center [1006, 189] width 21 height 21
click at [949, 187] on div at bounding box center [951, 189] width 21 height 21
click at [927, 197] on div at bounding box center [924, 189] width 21 height 21
click at [928, 162] on div at bounding box center [924, 163] width 21 height 21
click at [953, 162] on div at bounding box center [951, 161] width 21 height 21
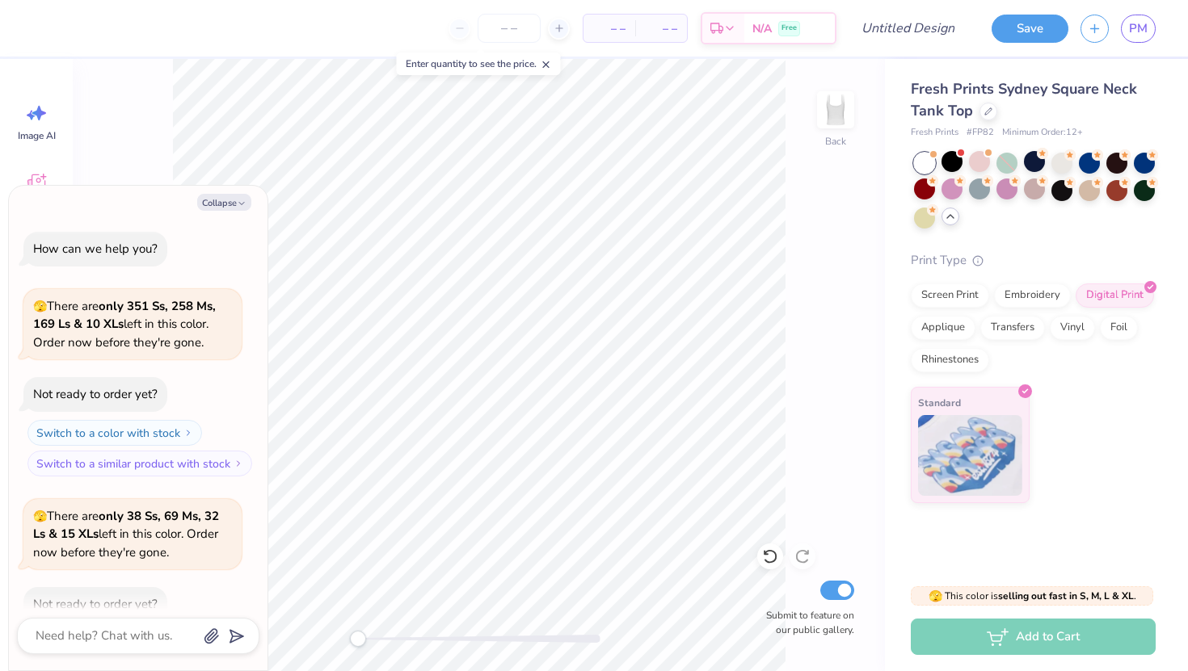
scroll to position [938, 0]
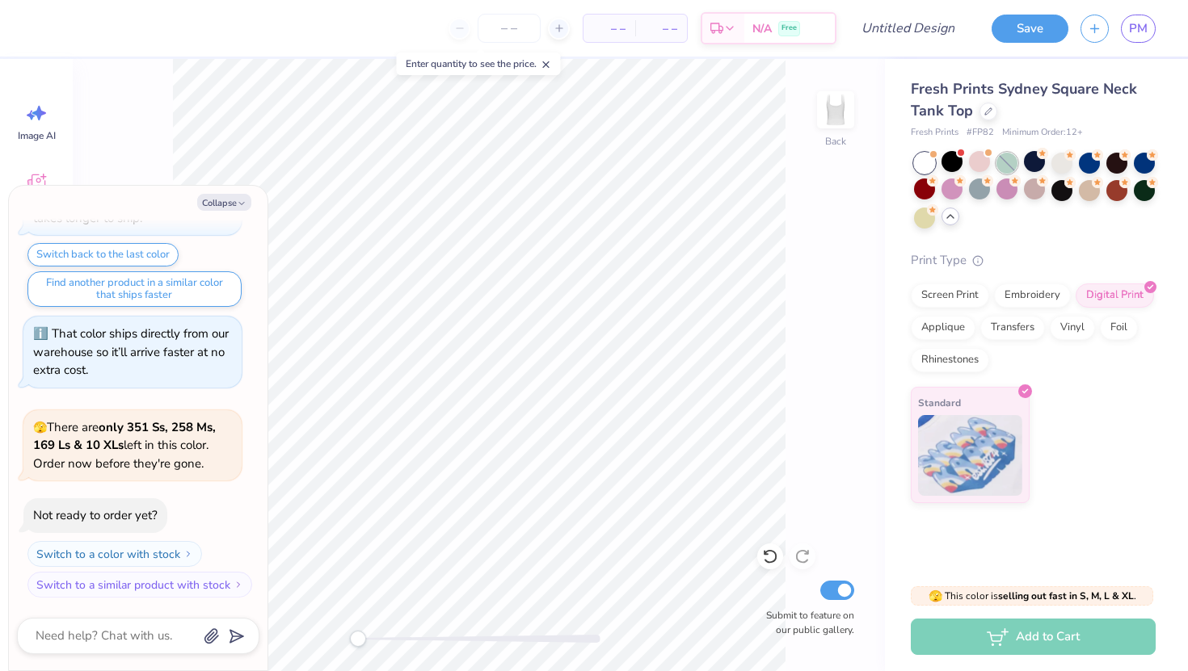
click at [1000, 164] on div at bounding box center [1006, 163] width 21 height 21
click at [979, 187] on div at bounding box center [979, 189] width 21 height 21
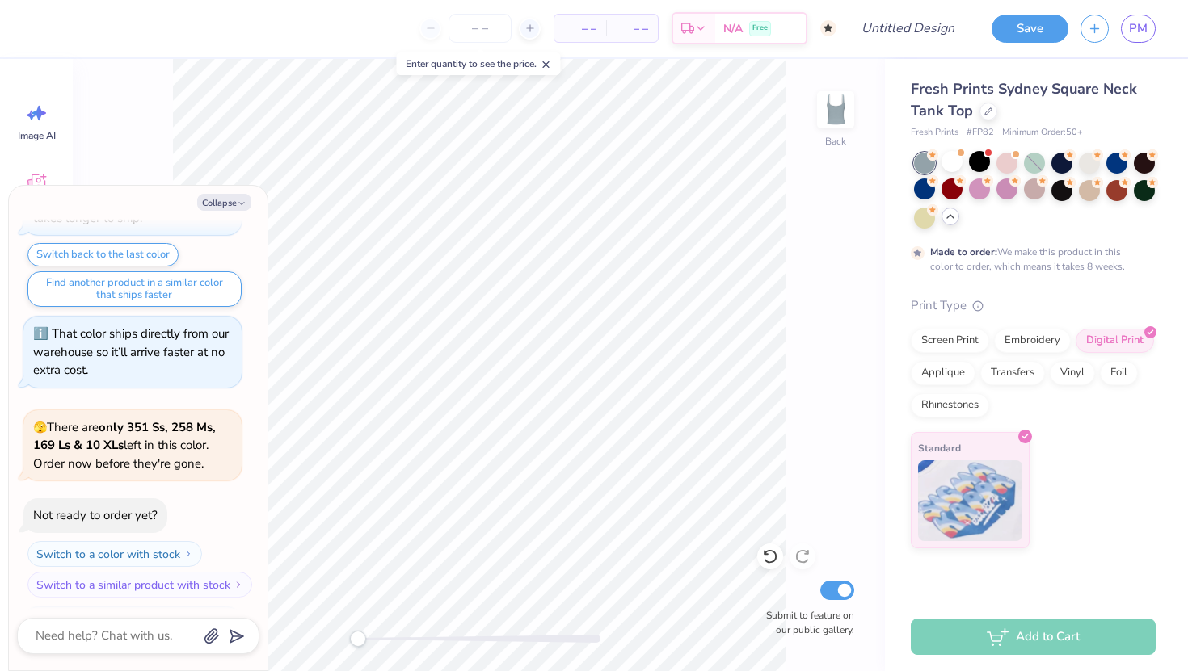
scroll to position [1072, 0]
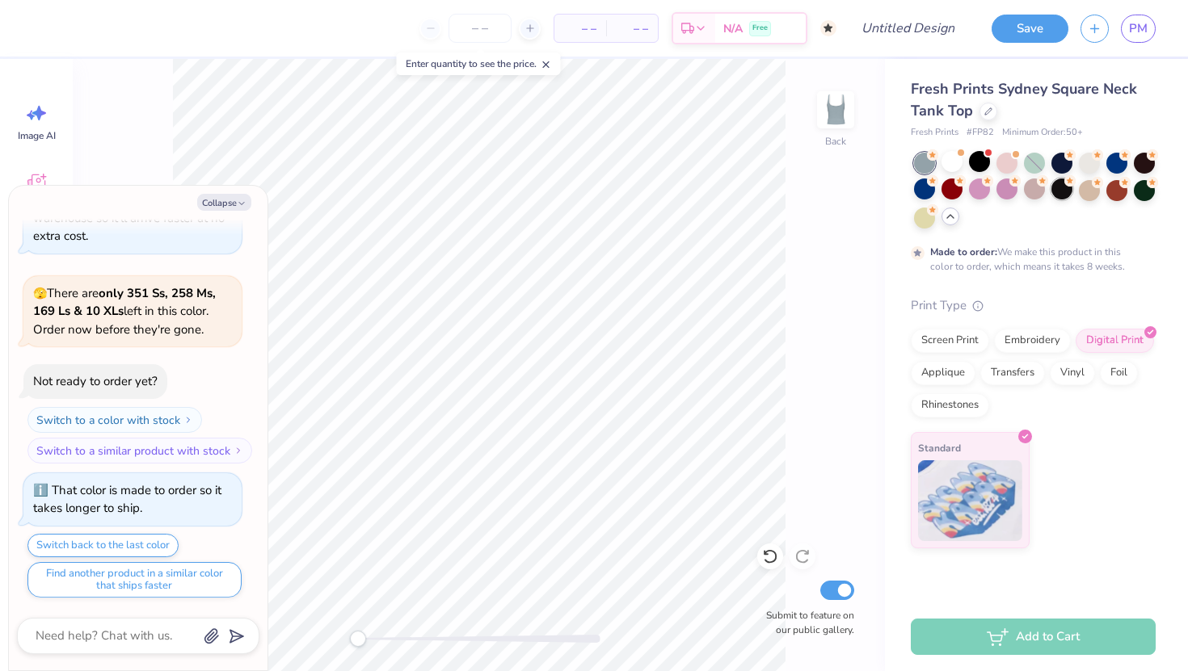
click at [1055, 185] on div at bounding box center [1061, 189] width 21 height 21
click at [1067, 159] on div at bounding box center [1061, 161] width 21 height 21
click at [1115, 189] on div at bounding box center [1116, 189] width 21 height 21
click at [920, 220] on div at bounding box center [924, 216] width 21 height 21
click at [974, 190] on div at bounding box center [979, 189] width 21 height 21
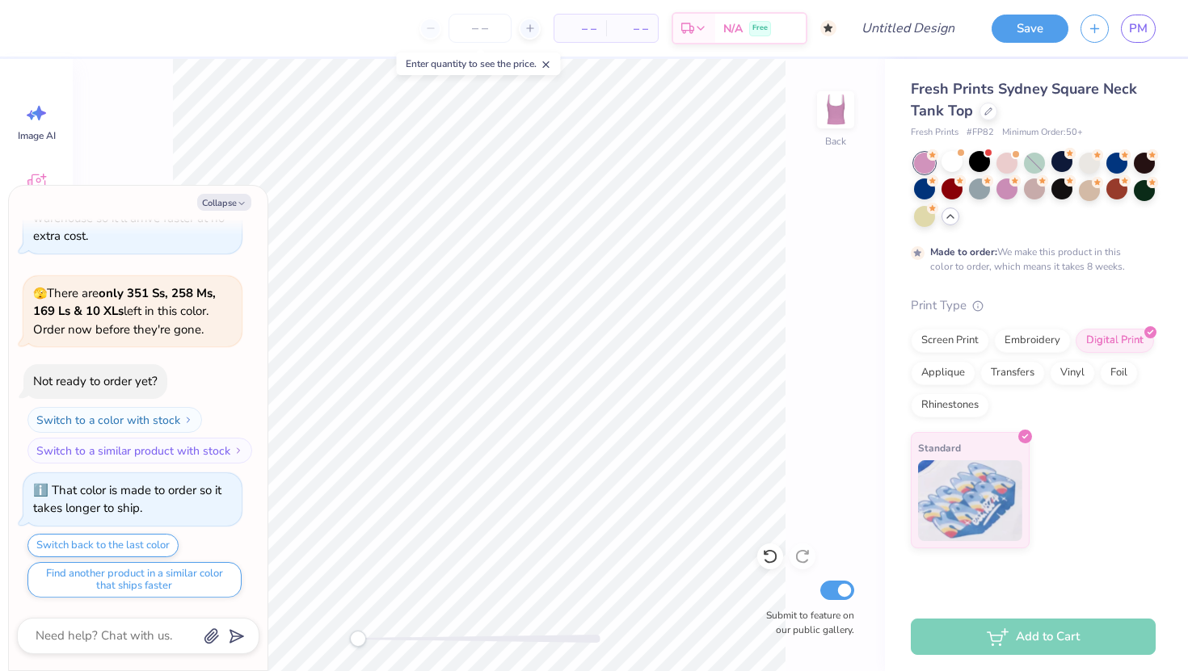
click at [806, 395] on div "Back Submit to feature on our public gallery." at bounding box center [479, 365] width 812 height 612
click at [232, 206] on button "Collapse" at bounding box center [224, 202] width 54 height 17
type textarea "x"
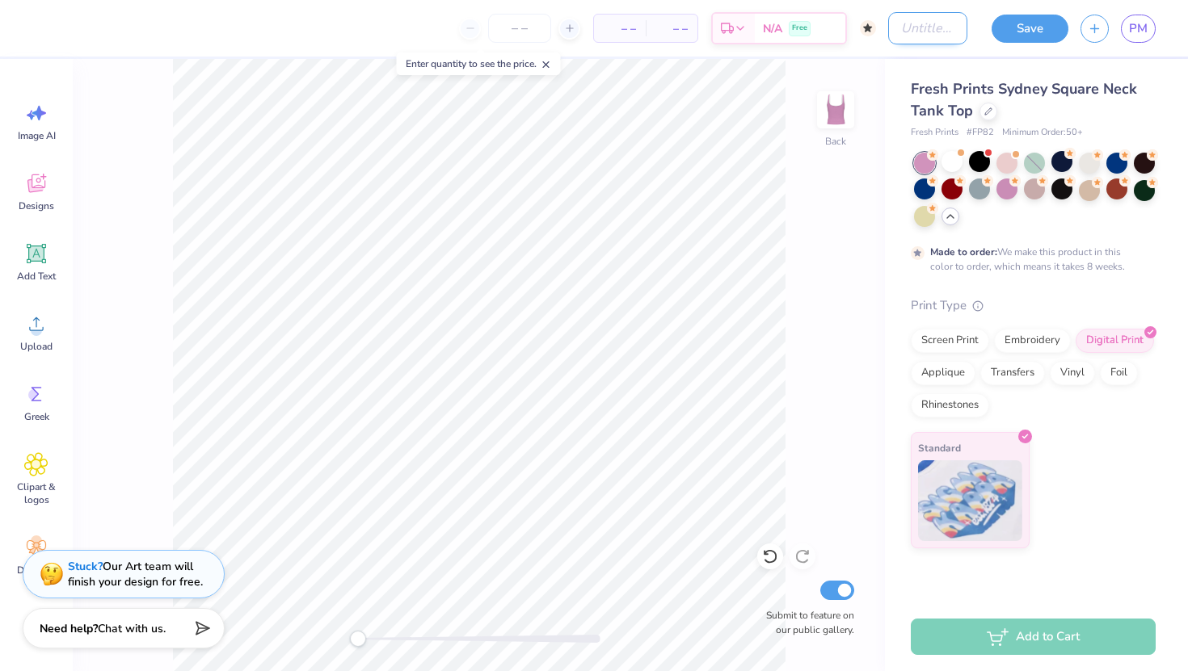
click at [898, 20] on input "Design Title" at bounding box center [927, 28] width 79 height 32
type input "ASK"
click at [991, 42] on div "Save" at bounding box center [1029, 29] width 77 height 28
click at [1014, 33] on button "Save" at bounding box center [1029, 26] width 77 height 28
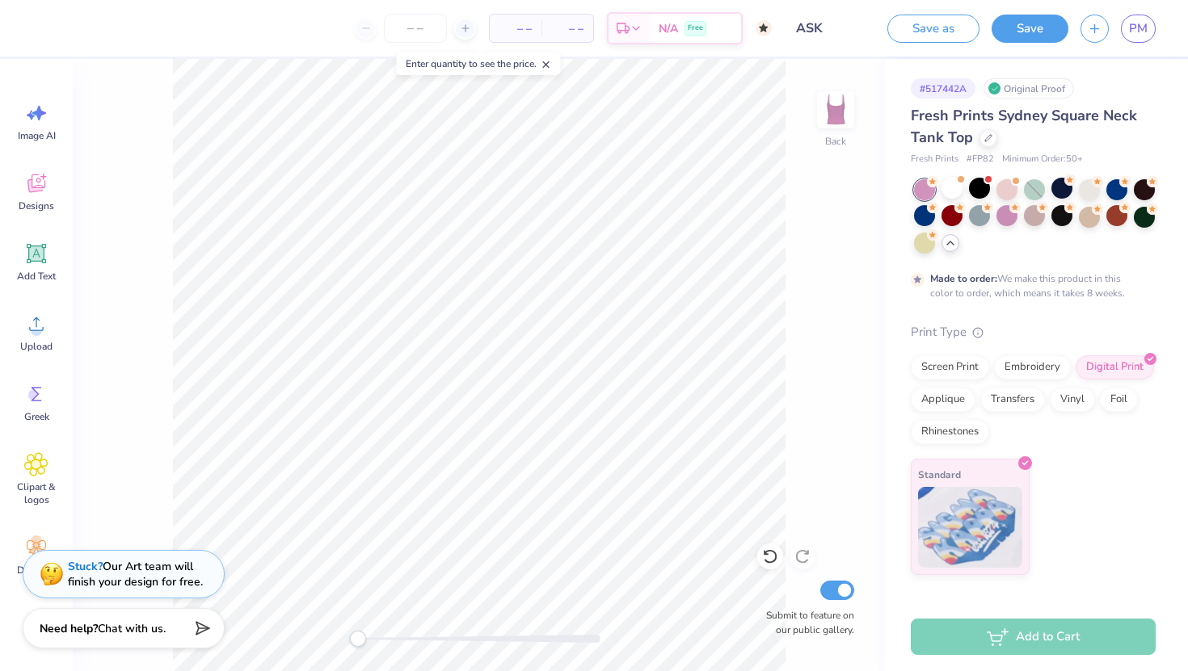
click at [1034, 42] on div "Save" at bounding box center [1029, 29] width 77 height 28
click at [1033, 33] on button "Save" at bounding box center [1029, 26] width 77 height 28
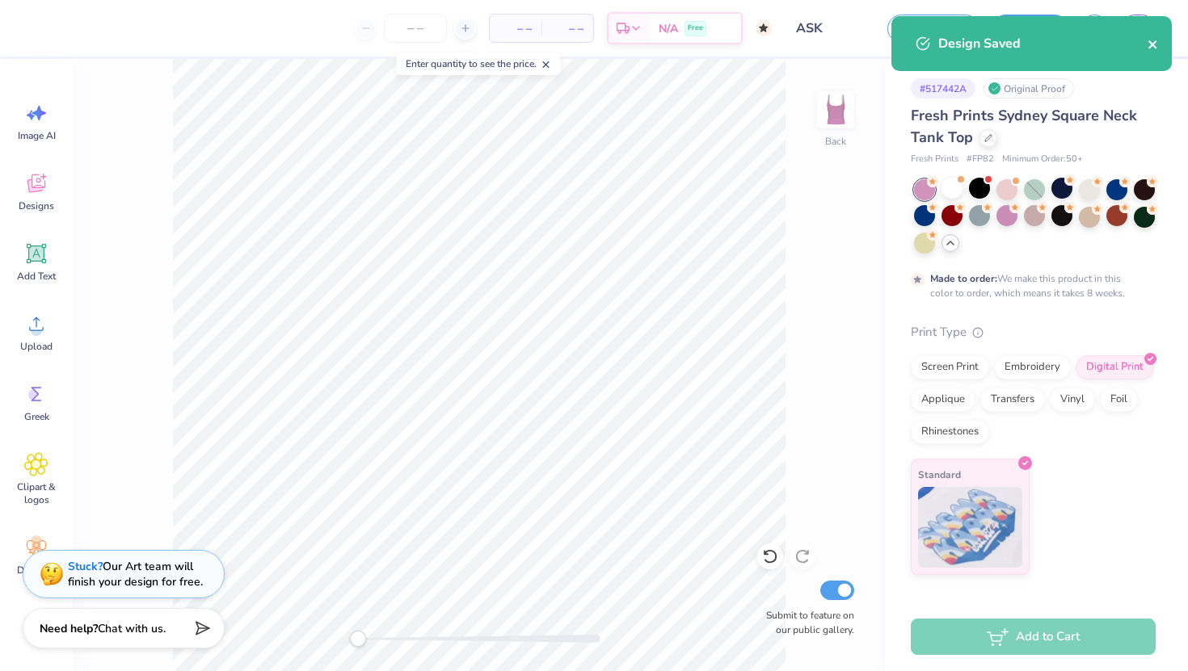
click at [1151, 35] on button "close" at bounding box center [1152, 43] width 11 height 19
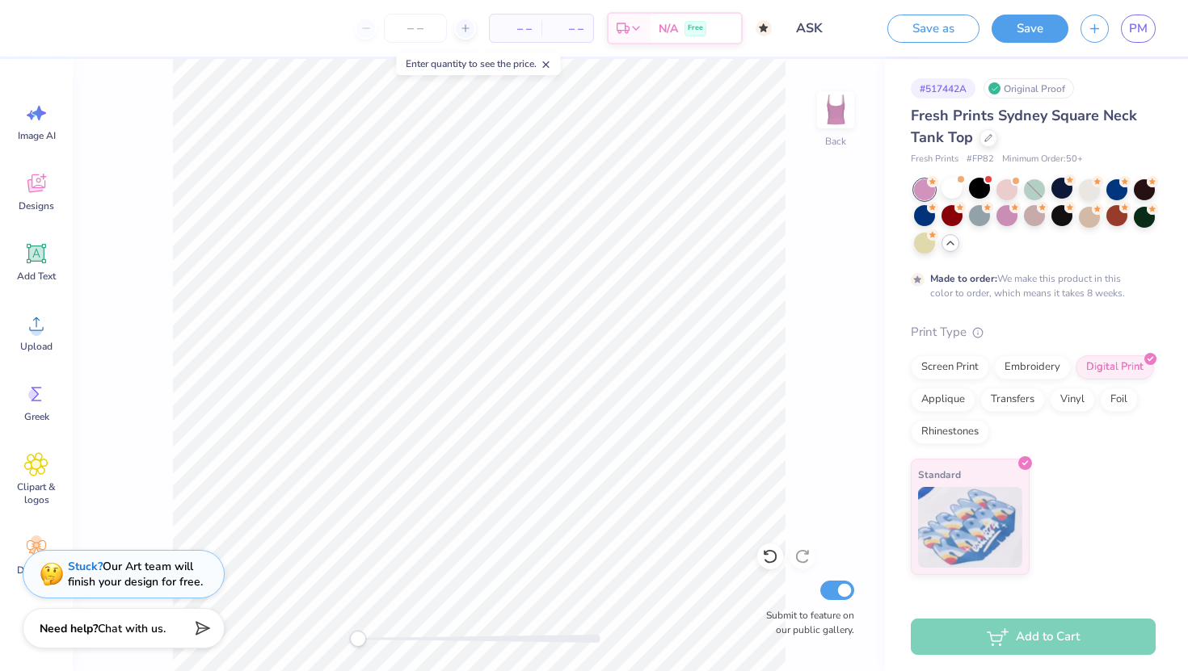
click at [1143, 28] on div "Design Saved" at bounding box center [1031, 50] width 287 height 74
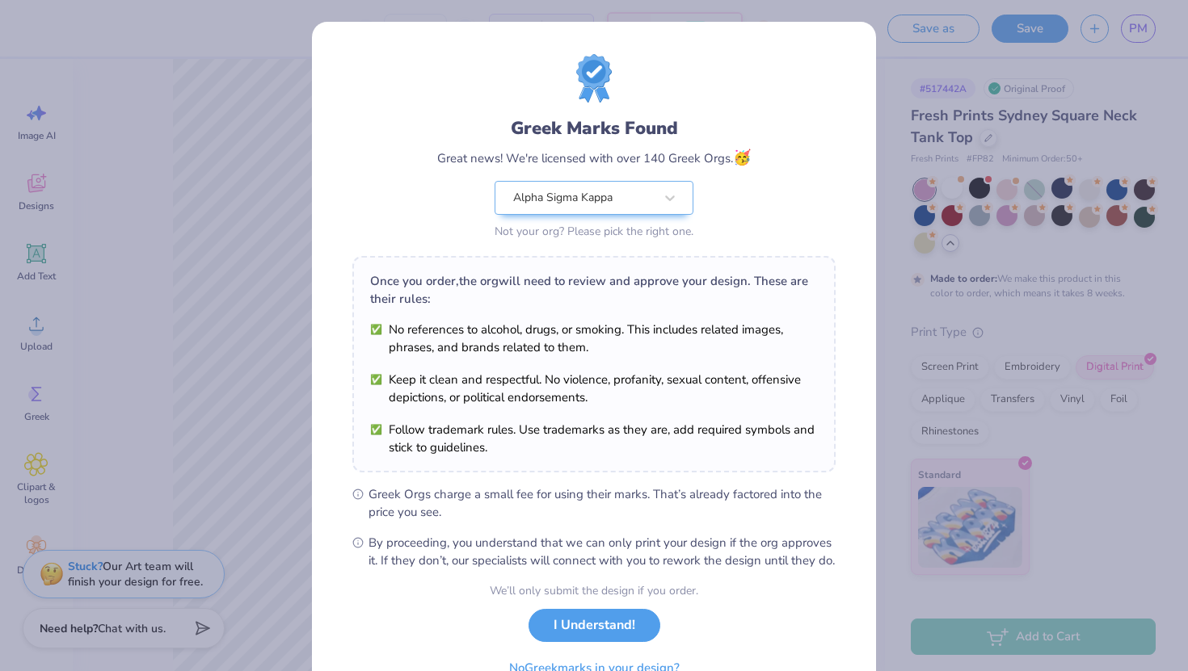
click at [574, 664] on div "We’ll only submit the design if you order. I Understand! No Greek marks in your…" at bounding box center [594, 634] width 208 height 102
click at [585, 640] on button "I Understand!" at bounding box center [594, 625] width 132 height 33
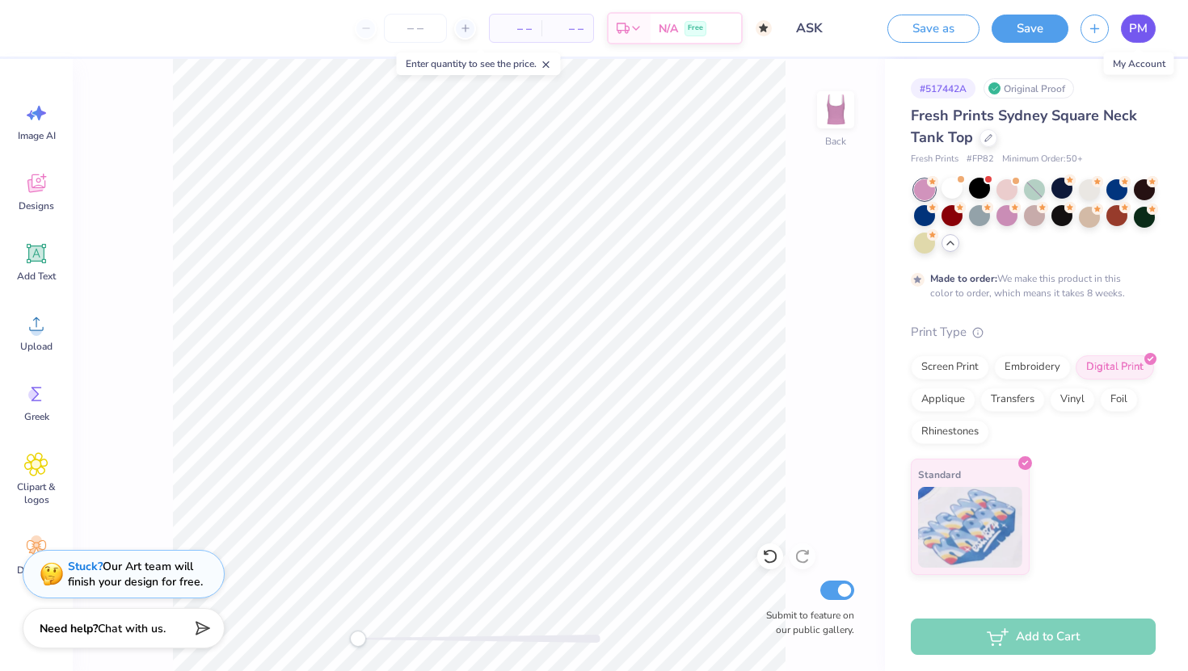
click at [1126, 23] on link "PM" at bounding box center [1138, 29] width 35 height 28
